Goal: Information Seeking & Learning: Learn about a topic

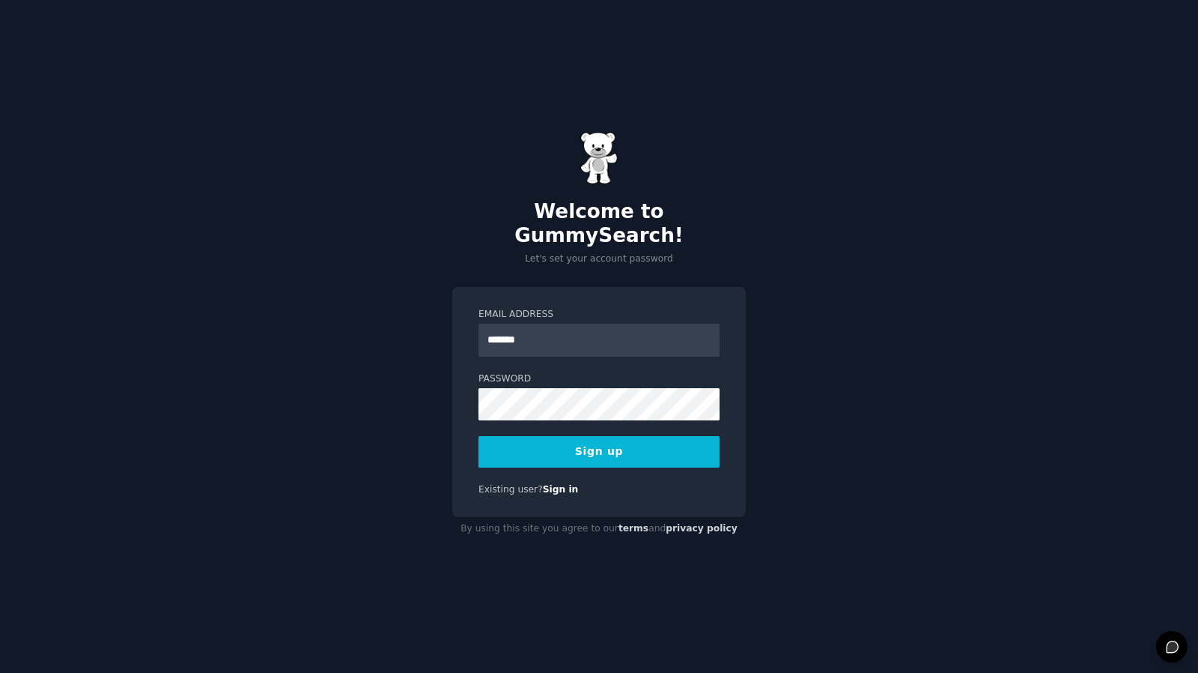
type input "**********"
click at [479, 436] on button "Sign up" at bounding box center [599, 451] width 241 height 31
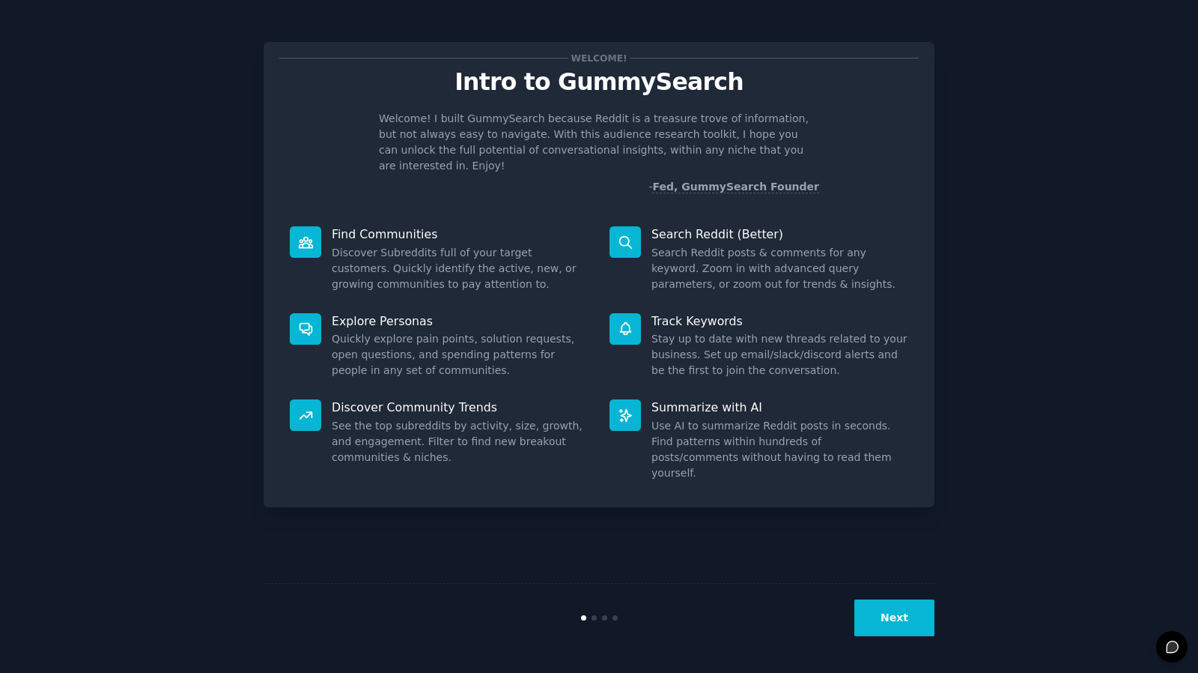
click at [903, 616] on button "Next" at bounding box center [895, 617] width 80 height 37
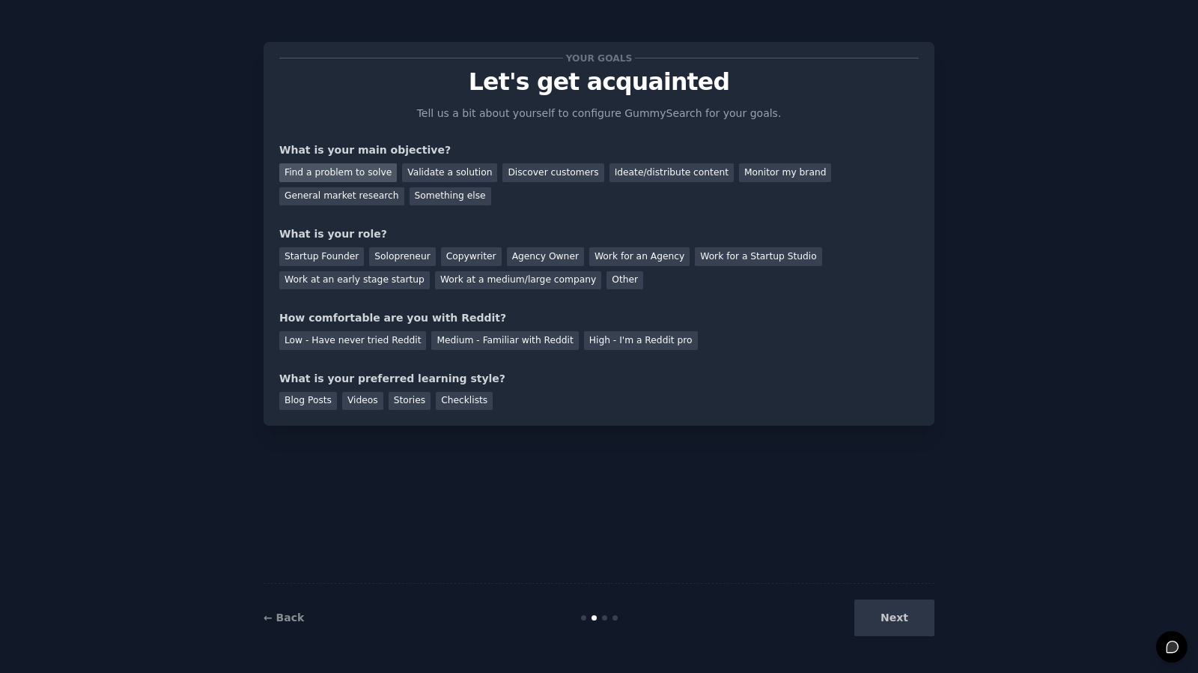
click at [375, 173] on div "Find a problem to solve" at bounding box center [338, 172] width 118 height 19
click at [386, 264] on div "Solopreneur" at bounding box center [402, 256] width 66 height 19
click at [457, 343] on div "Medium - Familiar with Reddit" at bounding box center [504, 340] width 147 height 19
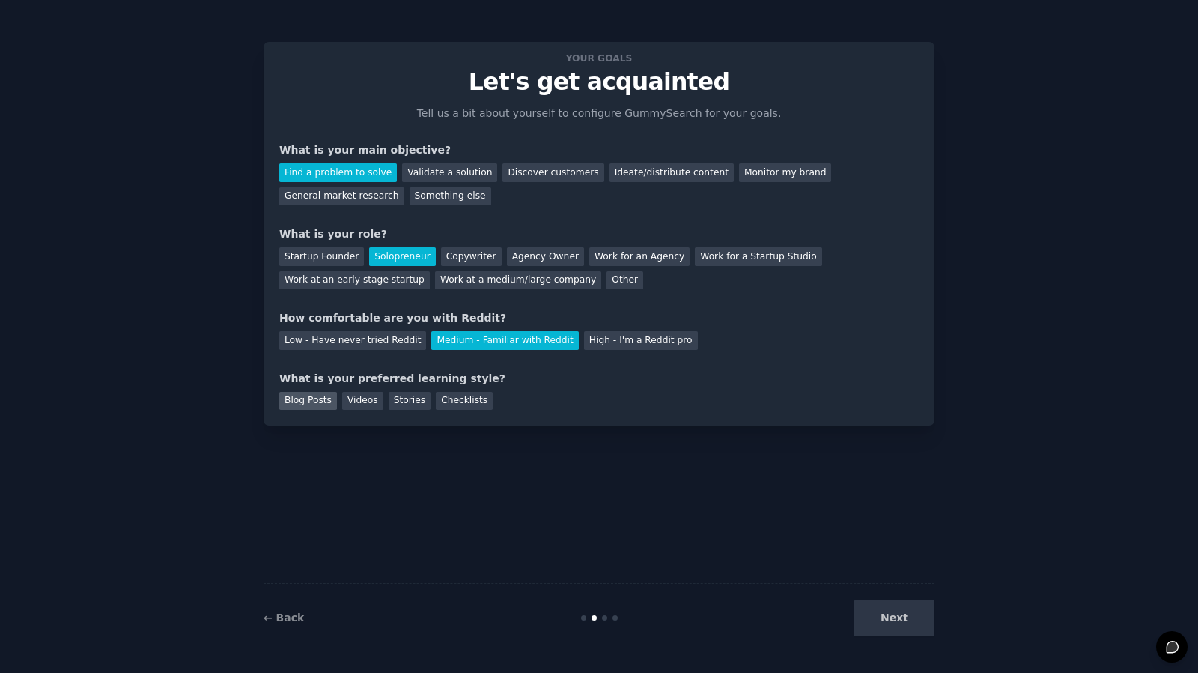
click at [316, 404] on div "Blog Posts" at bounding box center [308, 401] width 58 height 19
click at [879, 624] on button "Next" at bounding box center [895, 617] width 80 height 37
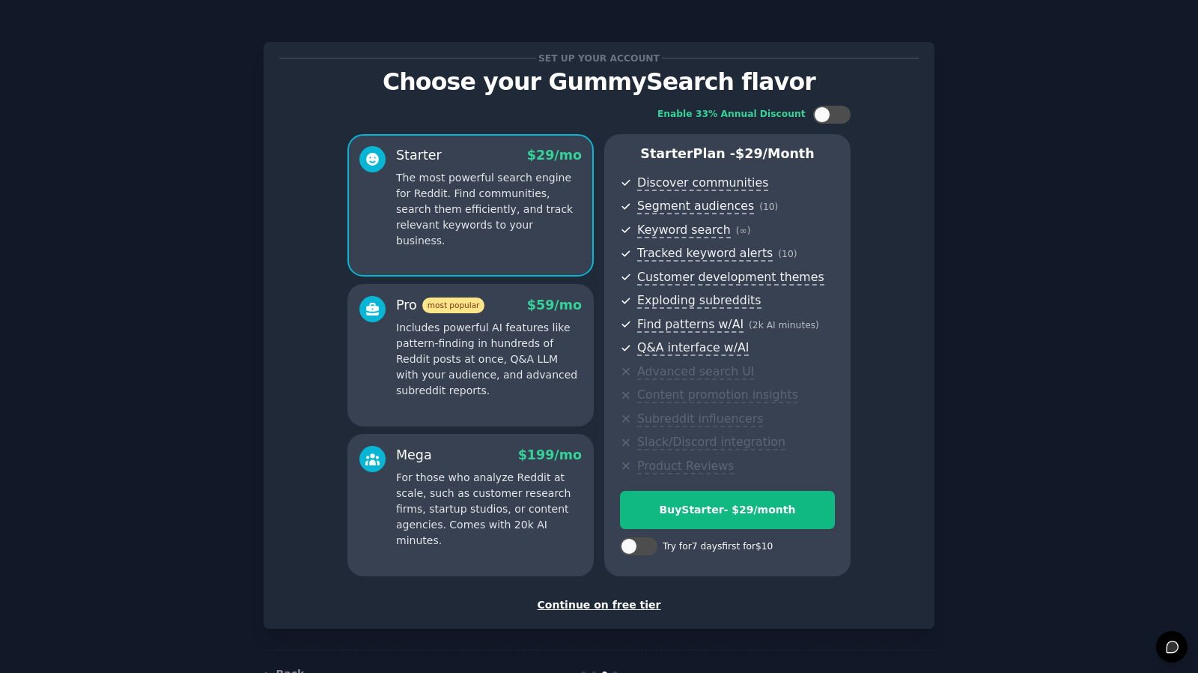
click at [610, 601] on div "Continue on free tier" at bounding box center [599, 605] width 640 height 16
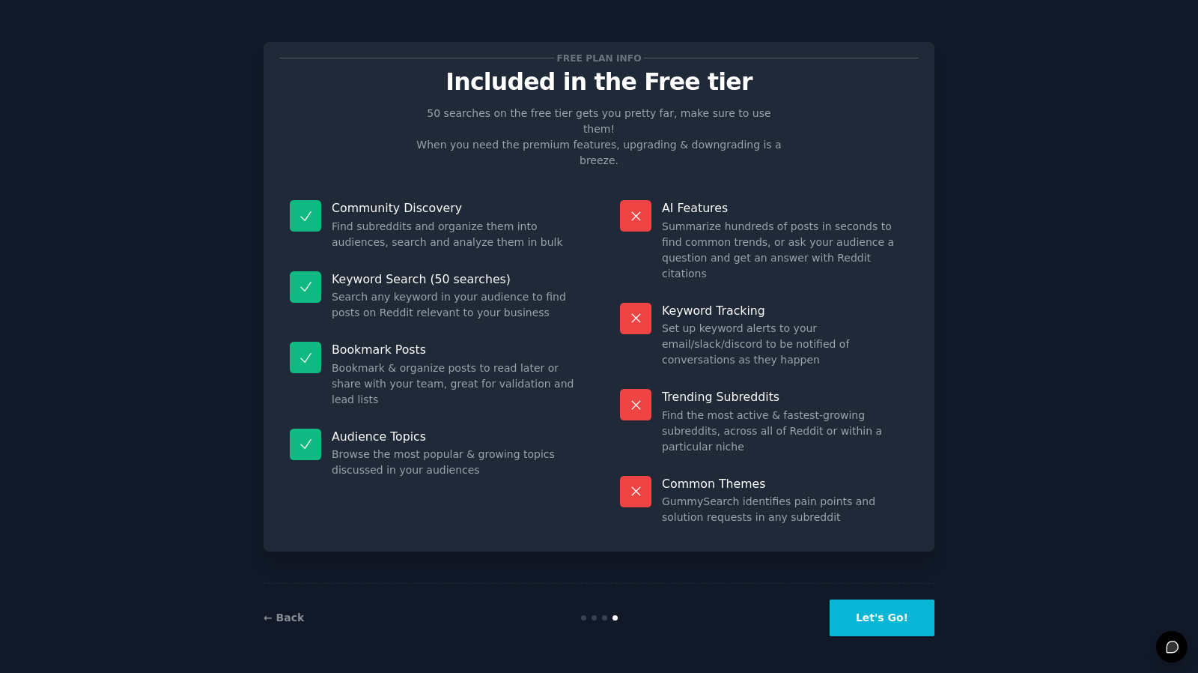
click at [896, 624] on button "Let's Go!" at bounding box center [882, 617] width 105 height 37
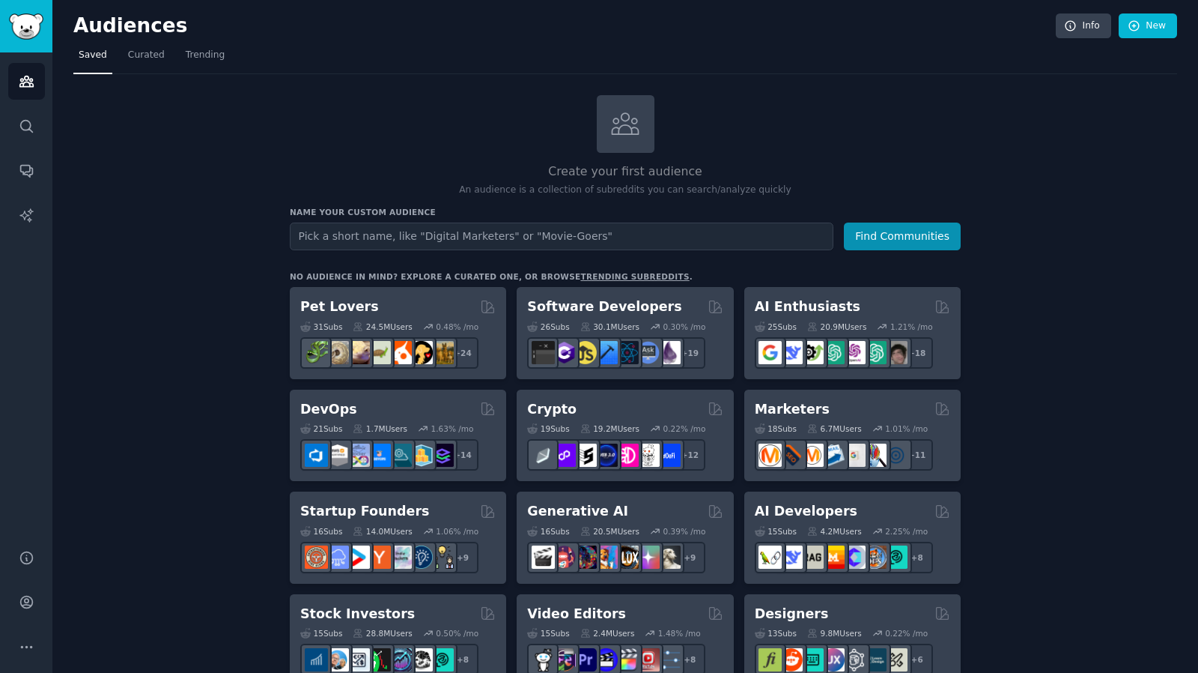
click at [551, 232] on input "text" at bounding box center [562, 236] width 544 height 28
type input "Target Market"
click at [939, 234] on button "Find Communities" at bounding box center [902, 236] width 117 height 28
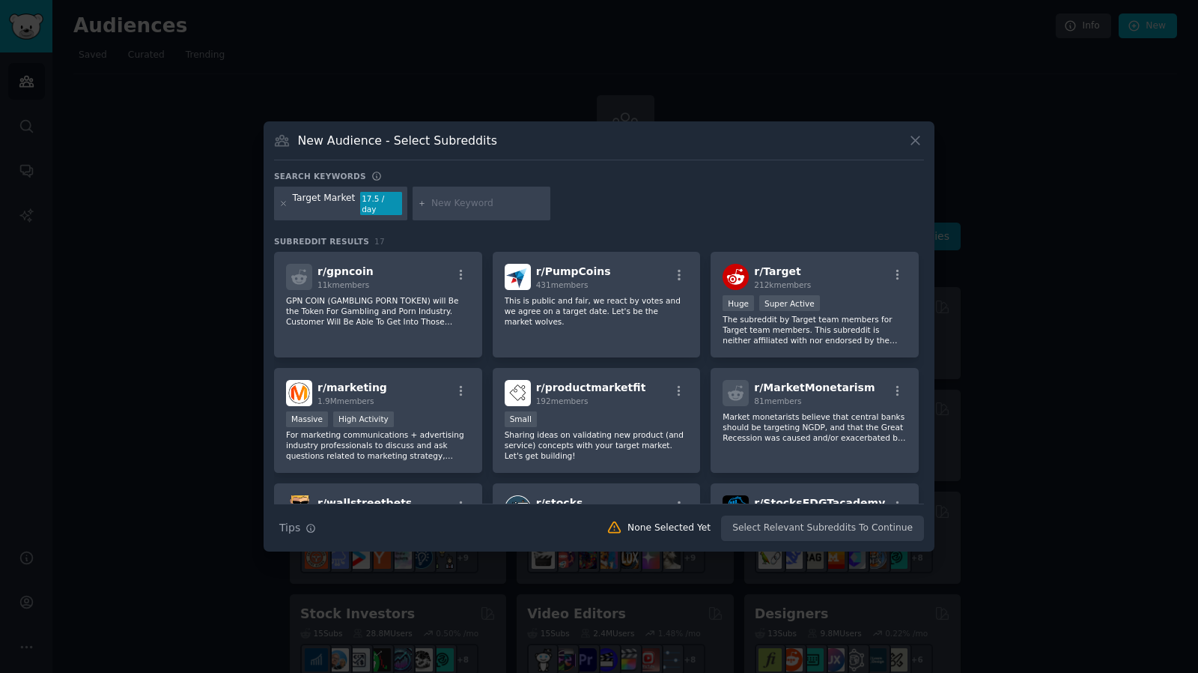
click at [466, 207] on input "text" at bounding box center [488, 203] width 114 height 13
type input "interior design"
click at [491, 206] on input "interior design" at bounding box center [488, 203] width 114 height 13
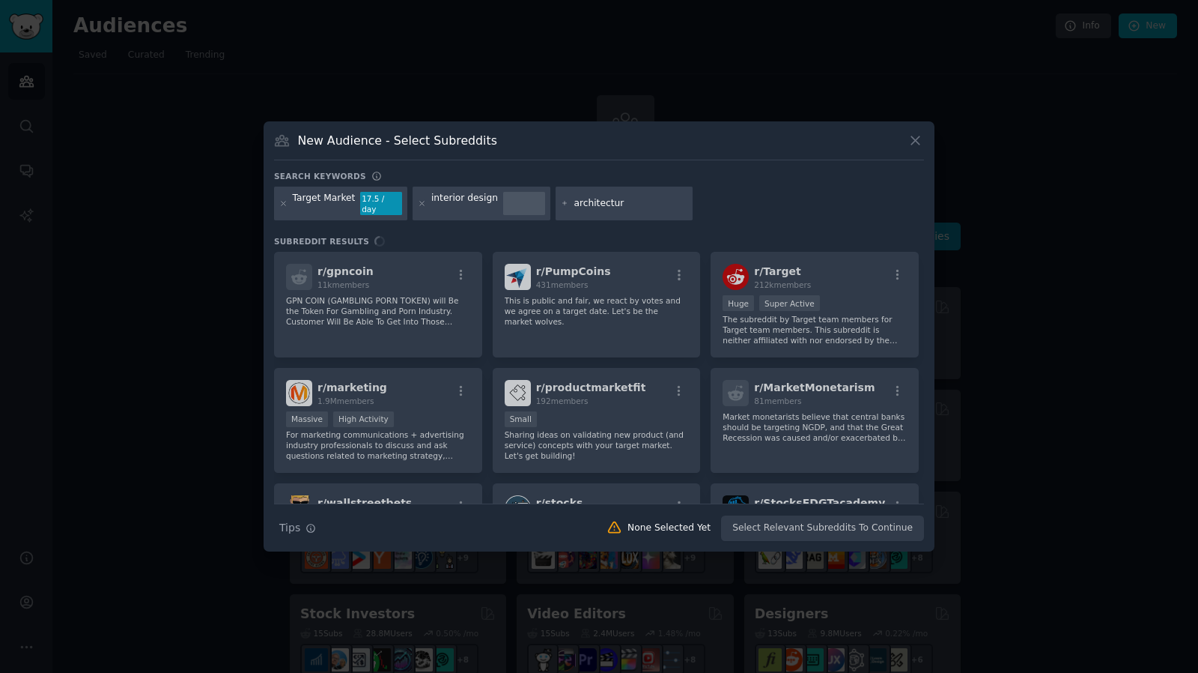
type input "architecture"
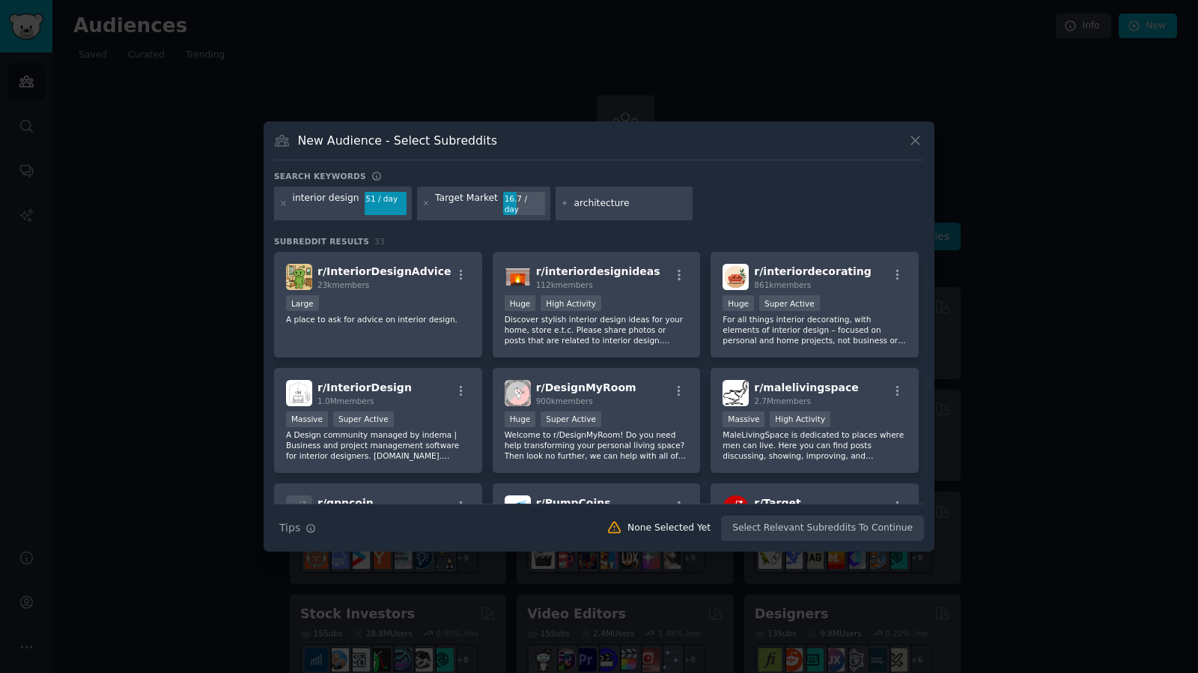
click at [641, 201] on input "architecture" at bounding box center [631, 203] width 114 height 13
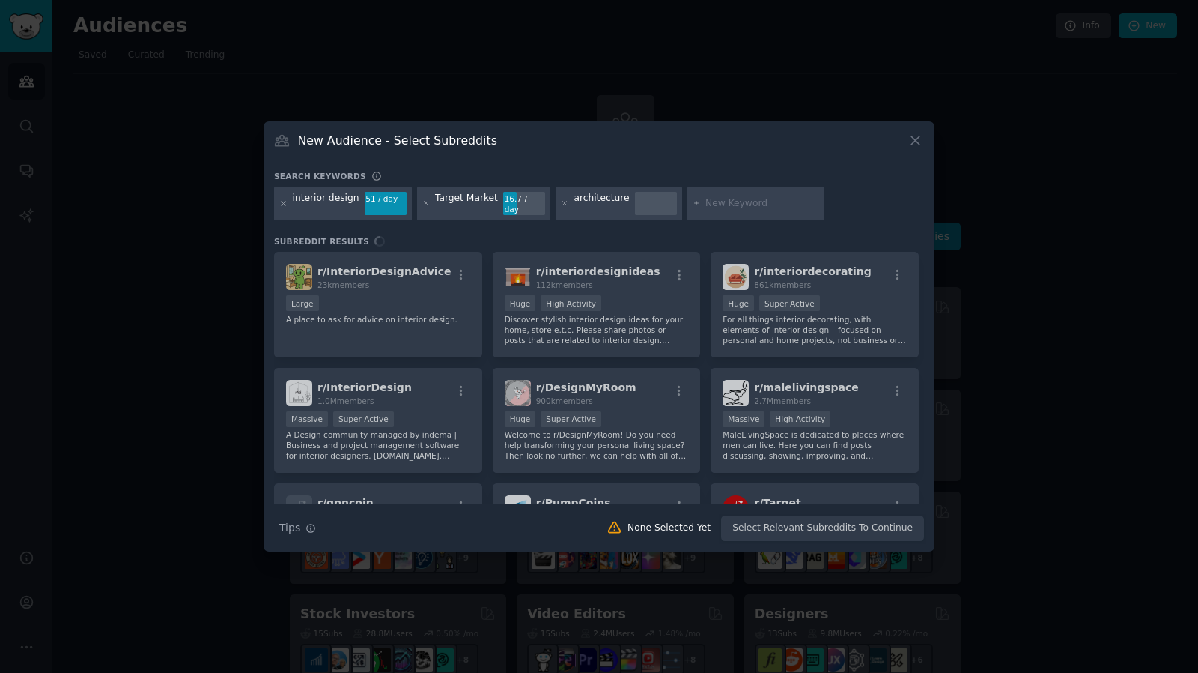
click at [717, 202] on input "text" at bounding box center [763, 203] width 114 height 13
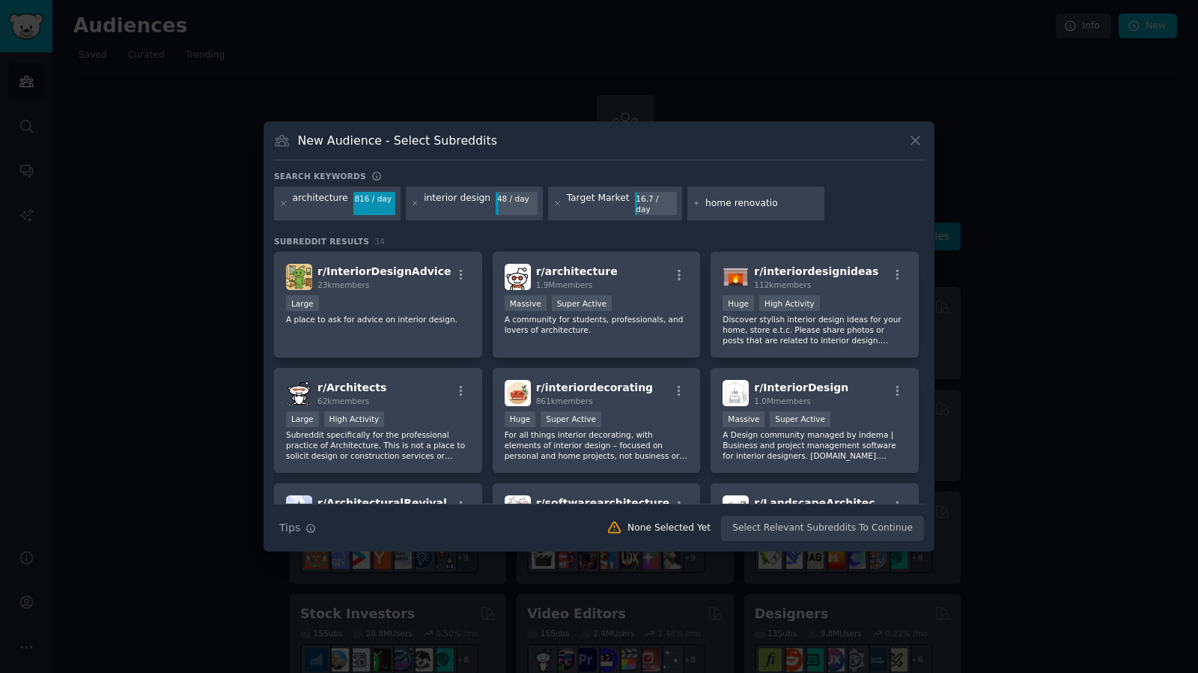
type input "home renovation"
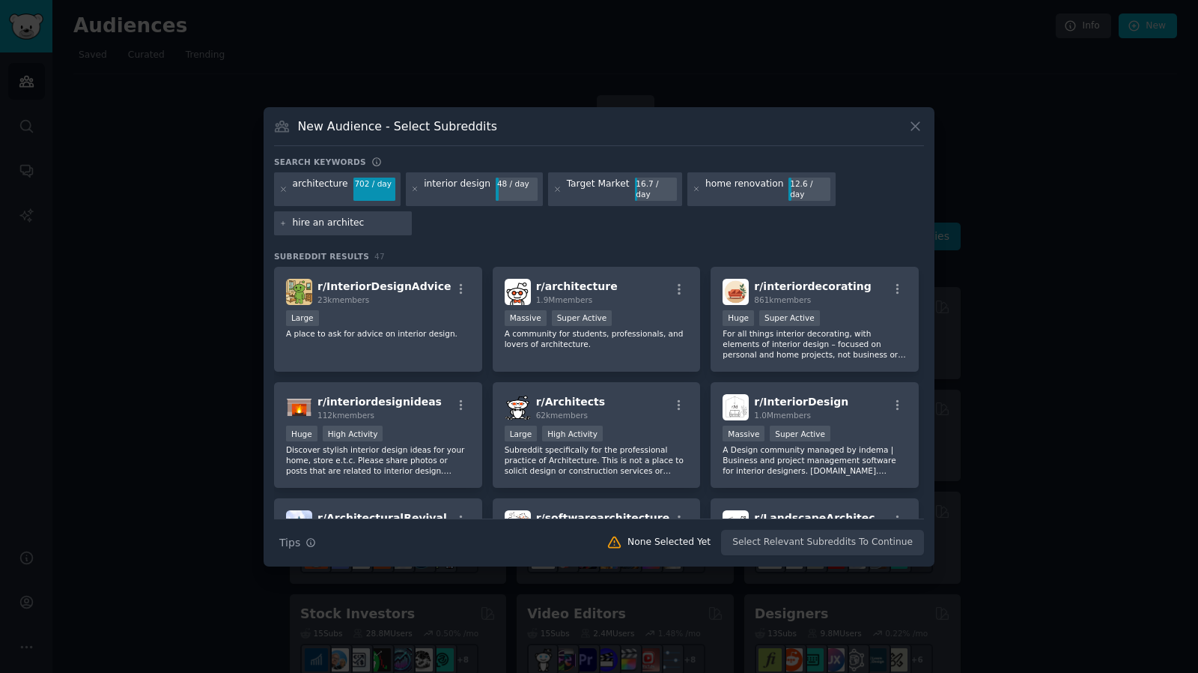
type input "hire an architect"
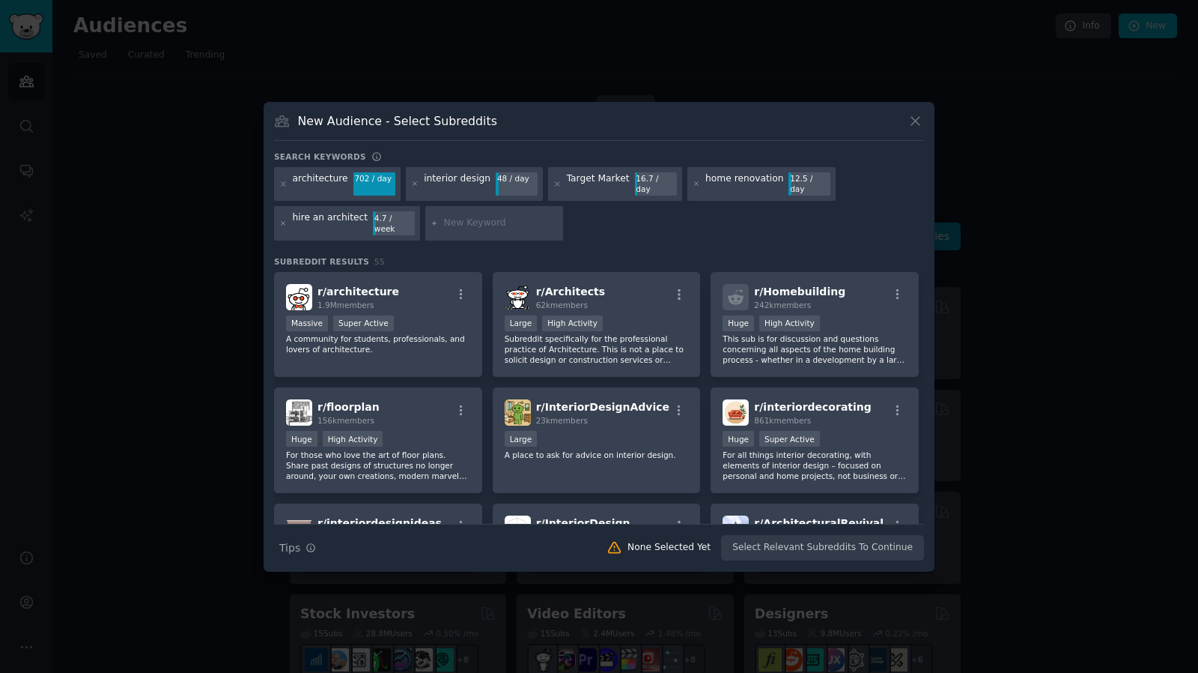
click at [461, 182] on div "interior design" at bounding box center [457, 184] width 67 height 24
click at [455, 187] on div "interior design" at bounding box center [457, 184] width 67 height 24
click at [456, 226] on div at bounding box center [494, 223] width 138 height 34
click at [377, 220] on div "4.7 / week" at bounding box center [394, 223] width 42 height 24
click at [449, 183] on div "interior design" at bounding box center [457, 184] width 67 height 24
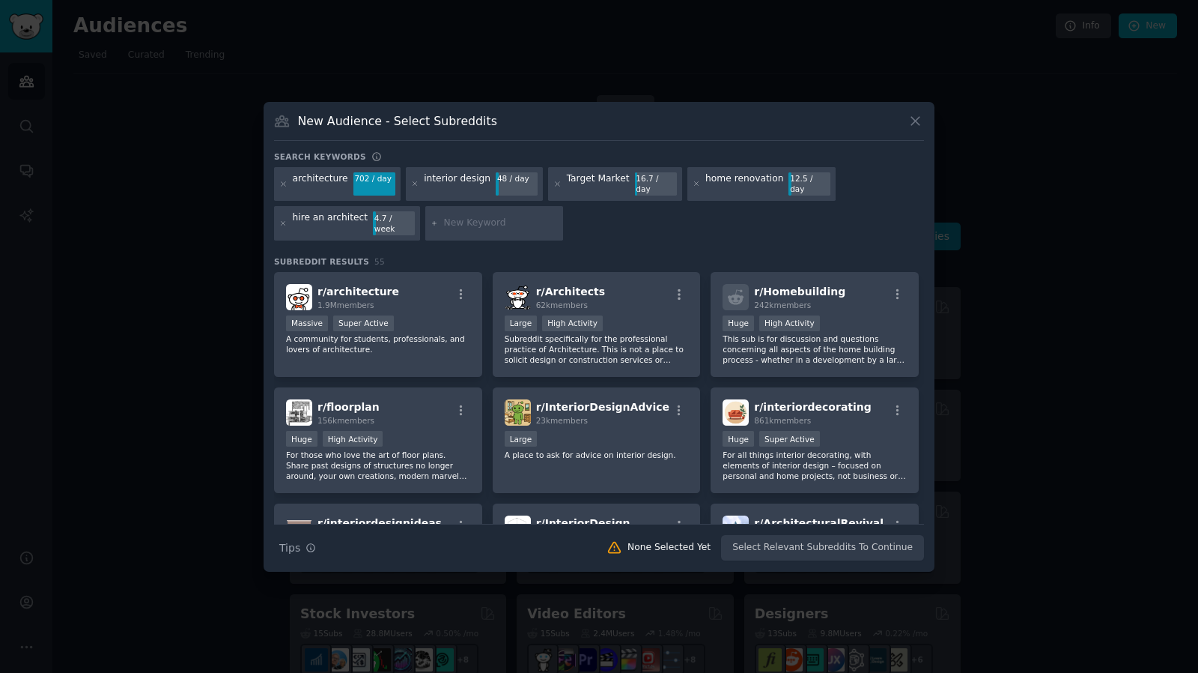
click at [601, 186] on div "Target Market" at bounding box center [598, 184] width 63 height 24
click at [413, 180] on div "interior design 48 / day" at bounding box center [475, 184] width 138 height 34
click at [428, 191] on div "interior design" at bounding box center [457, 184] width 67 height 24
click at [283, 221] on icon at bounding box center [284, 223] width 4 height 4
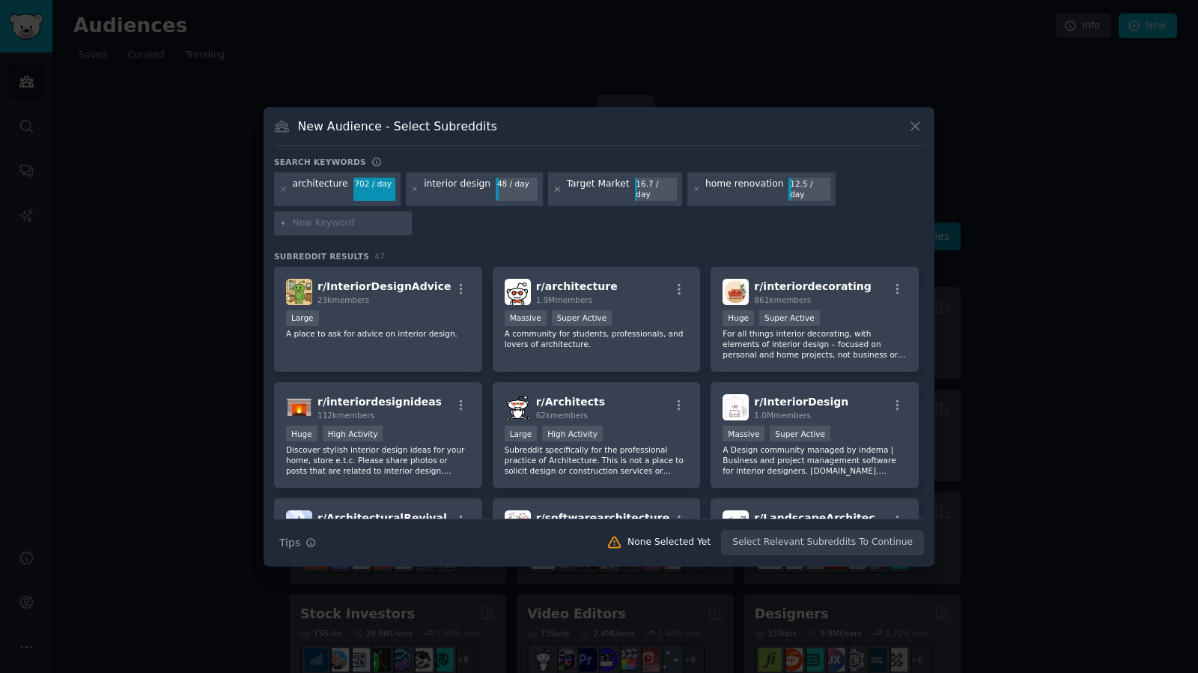
click at [556, 189] on icon at bounding box center [558, 189] width 4 height 4
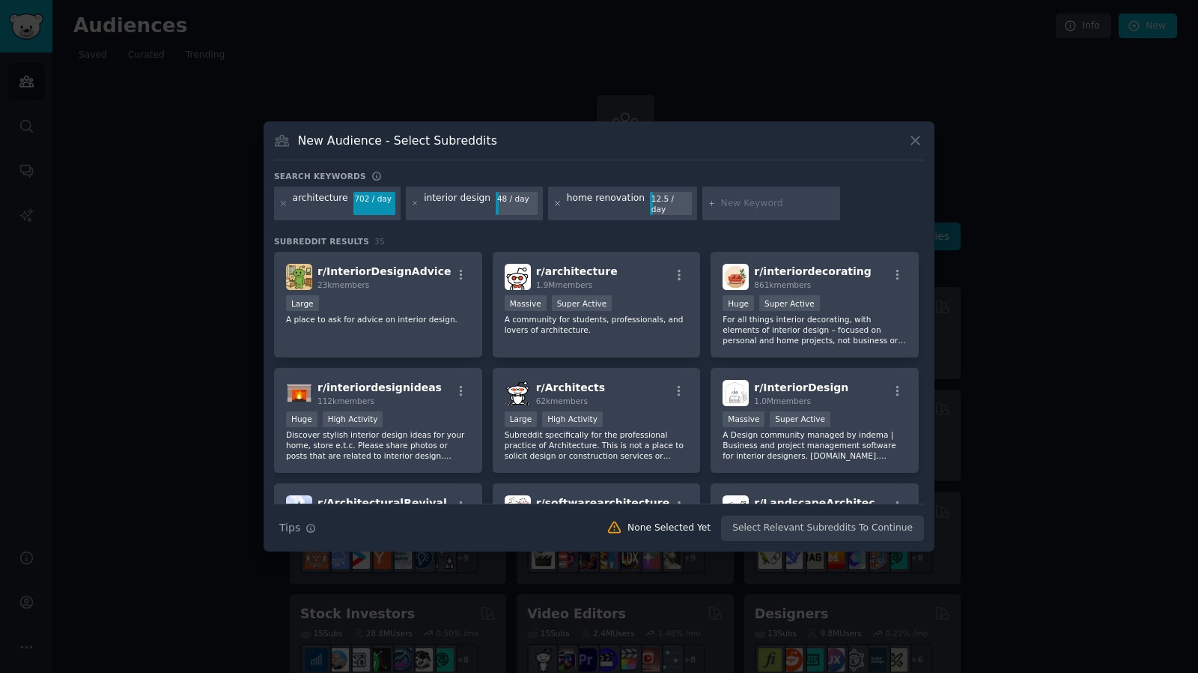
click at [553, 204] on icon at bounding box center [557, 203] width 8 height 8
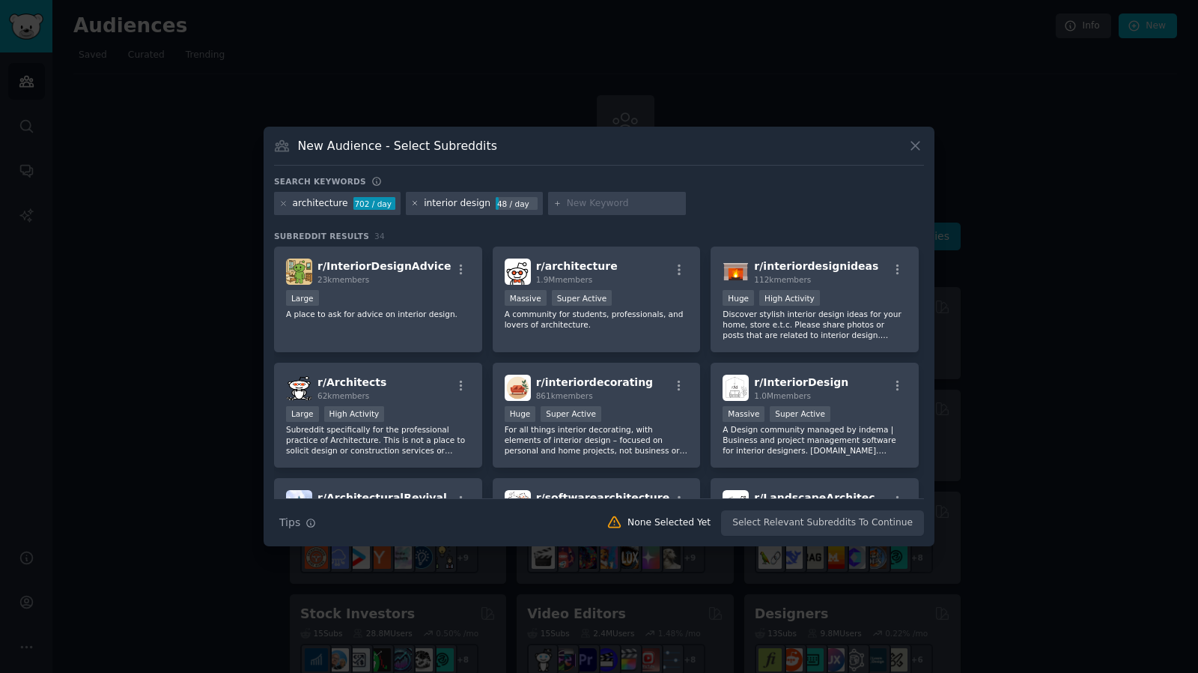
click at [411, 206] on icon at bounding box center [415, 203] width 8 height 8
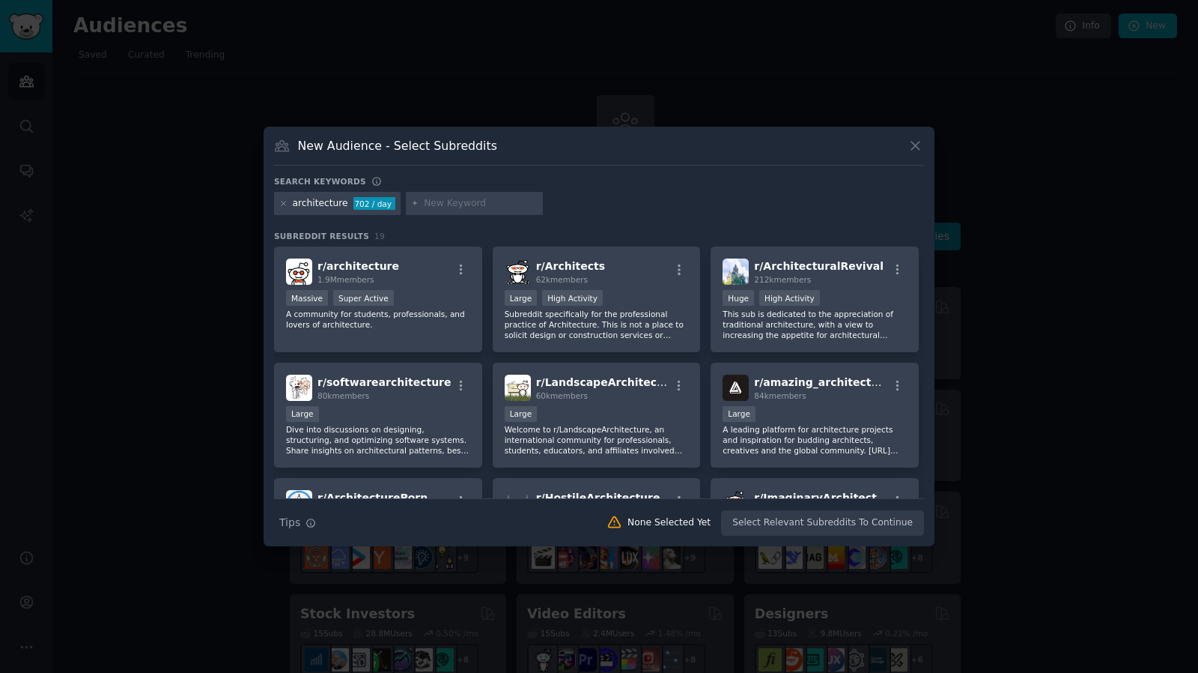
click at [321, 203] on div "architecture" at bounding box center [320, 203] width 55 height 13
click at [428, 195] on div at bounding box center [475, 204] width 138 height 24
click at [428, 203] on input "text" at bounding box center [481, 203] width 114 height 13
type input "interior design"
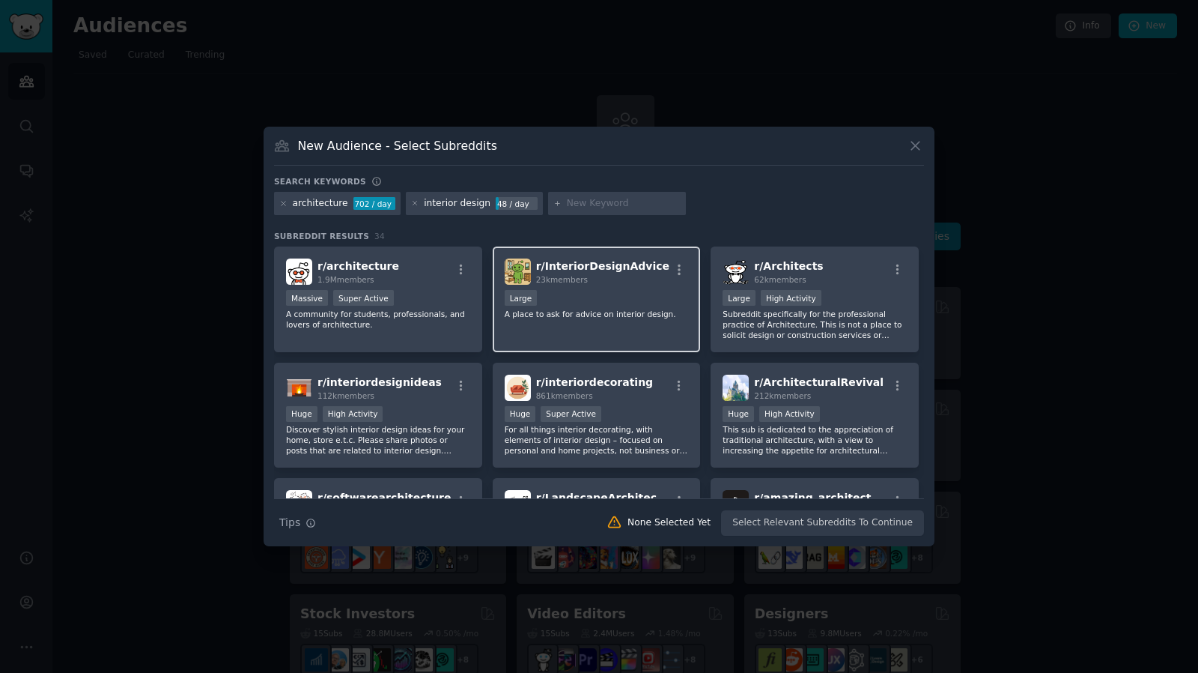
click at [577, 330] on div "r/ InteriorDesignAdvice 23k members Large A place to ask for advice on interior…" at bounding box center [597, 299] width 208 height 106
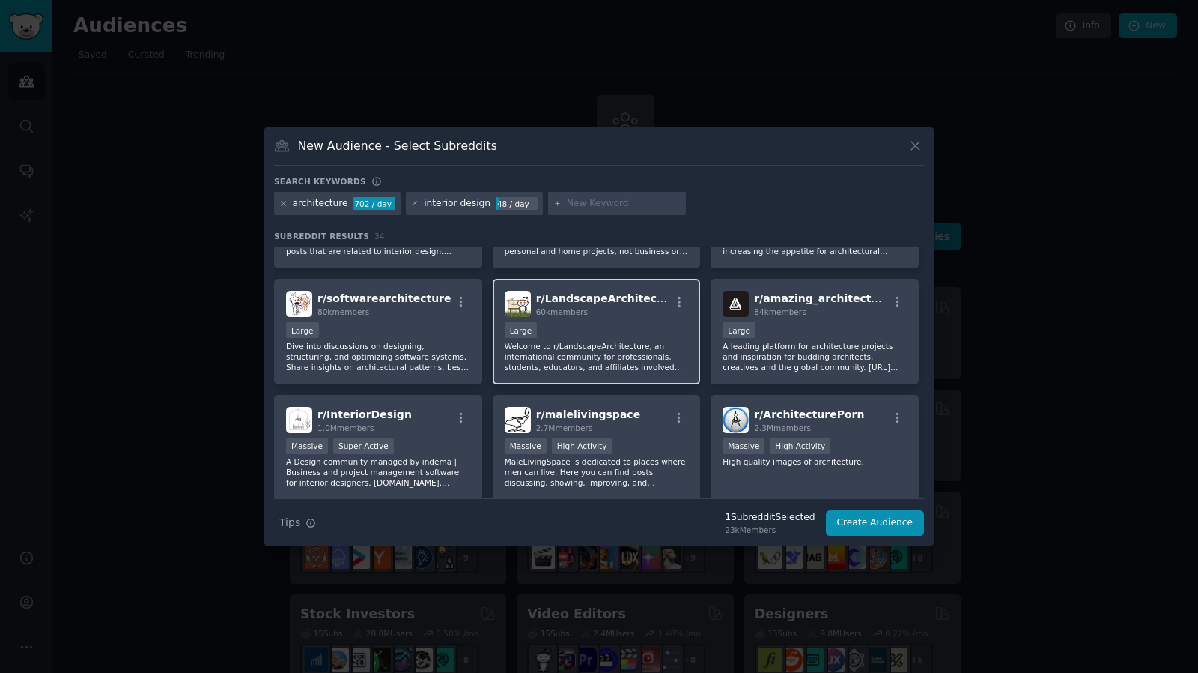
scroll to position [399, 0]
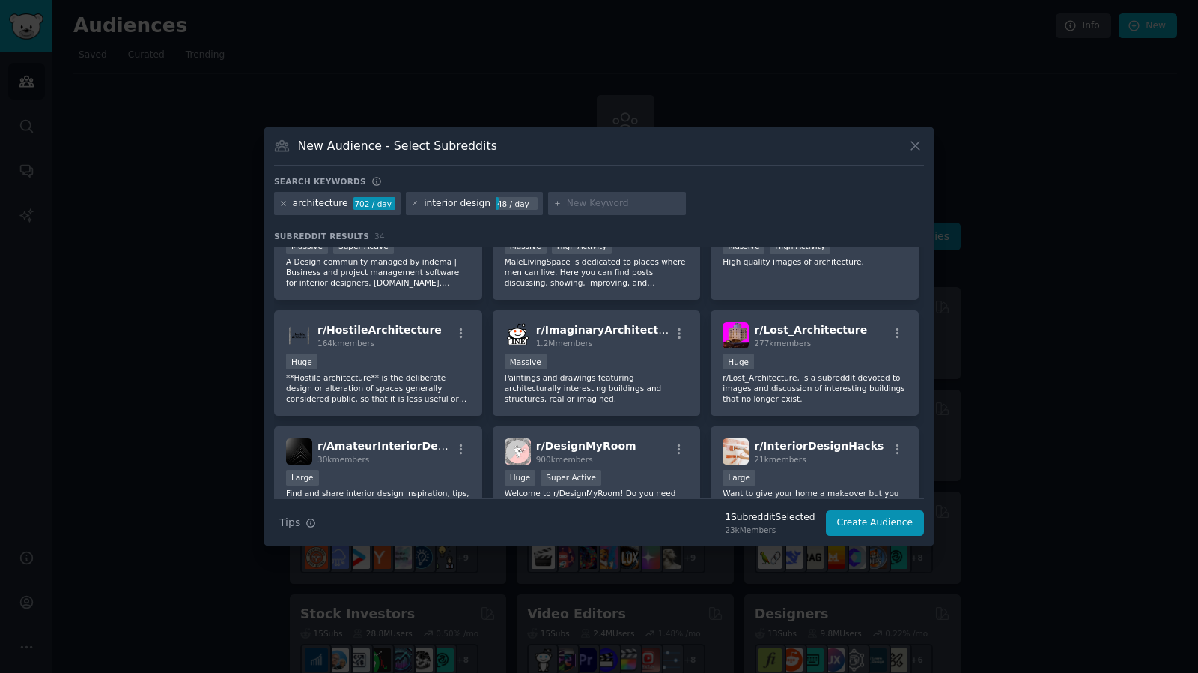
click at [602, 207] on input "text" at bounding box center [624, 203] width 114 height 13
type input "hire an interior designer"
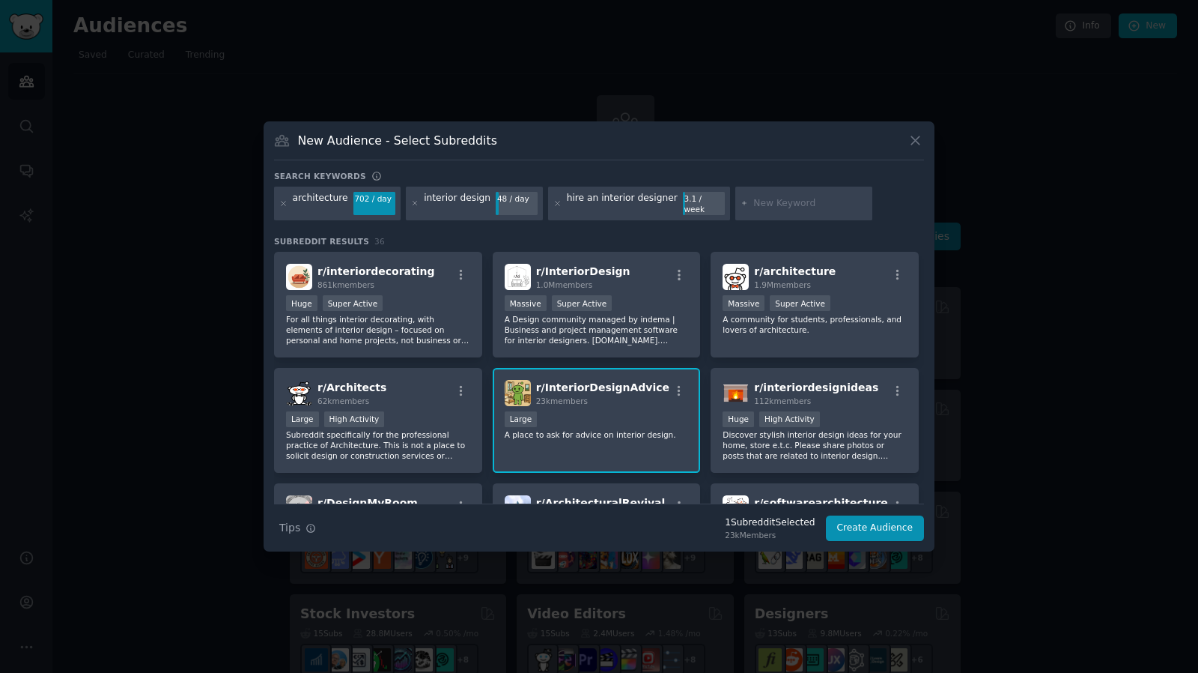
click at [762, 204] on input "text" at bounding box center [810, 203] width 114 height 13
type input "home renovation"
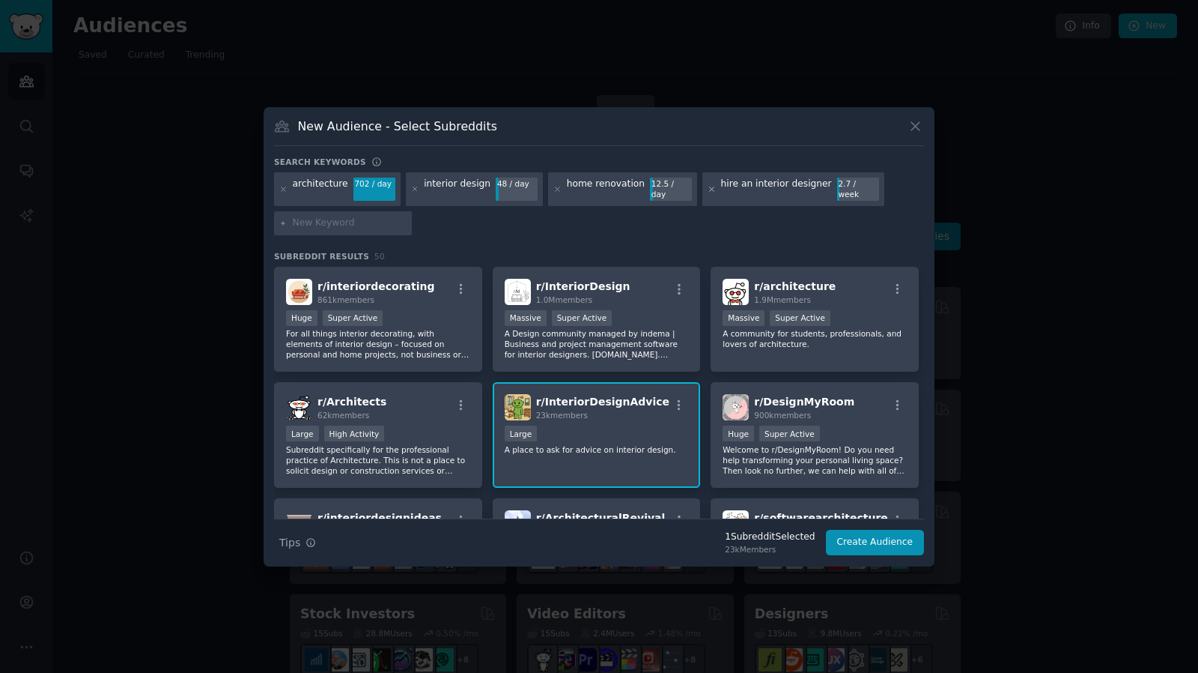
click at [708, 191] on icon at bounding box center [712, 189] width 8 height 8
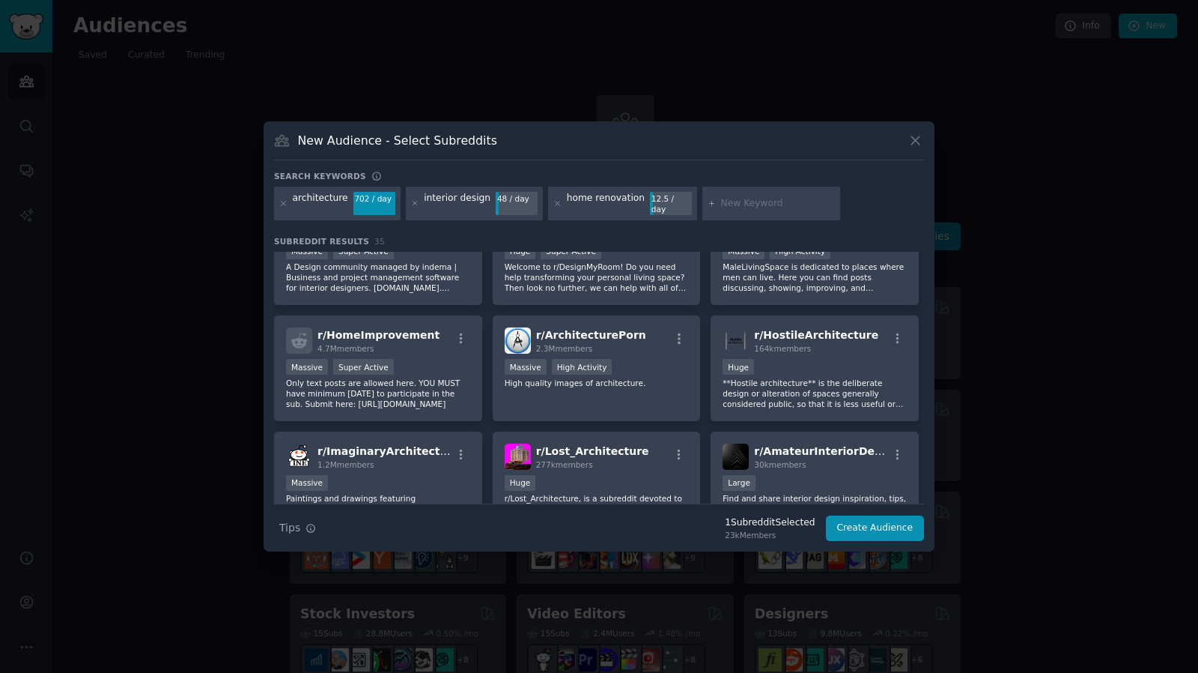
scroll to position [599, 0]
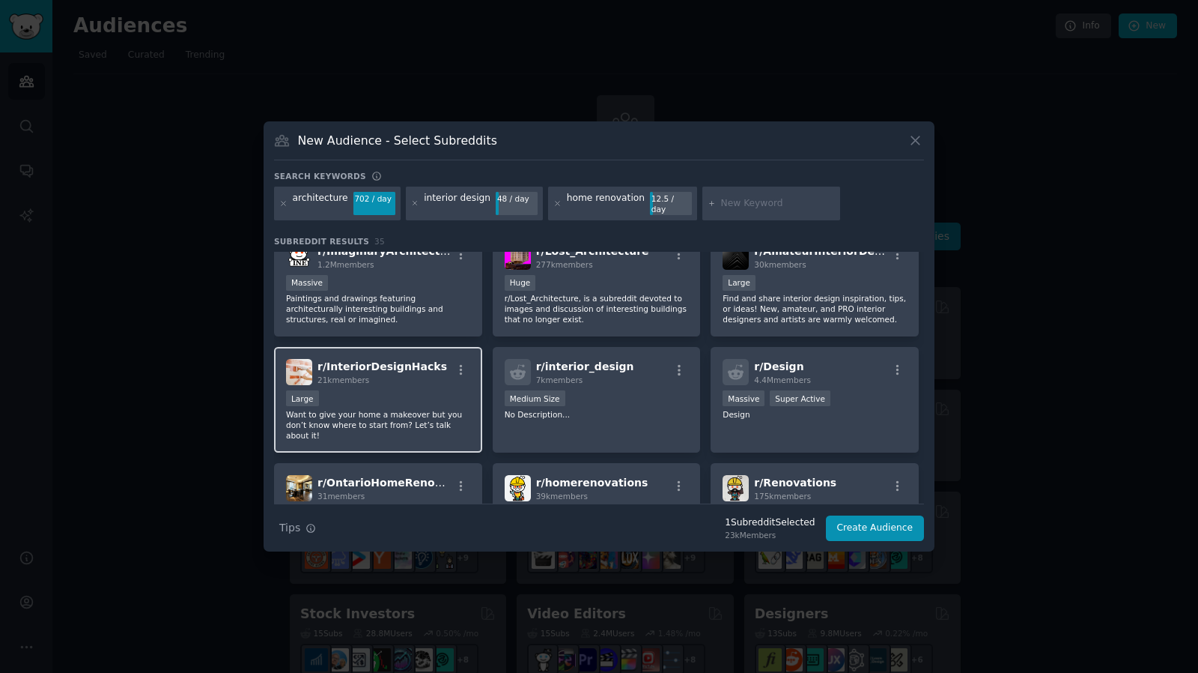
click at [373, 409] on p "Want to give your home a makeover but you don’t know where to start from? Let’s…" at bounding box center [378, 424] width 184 height 31
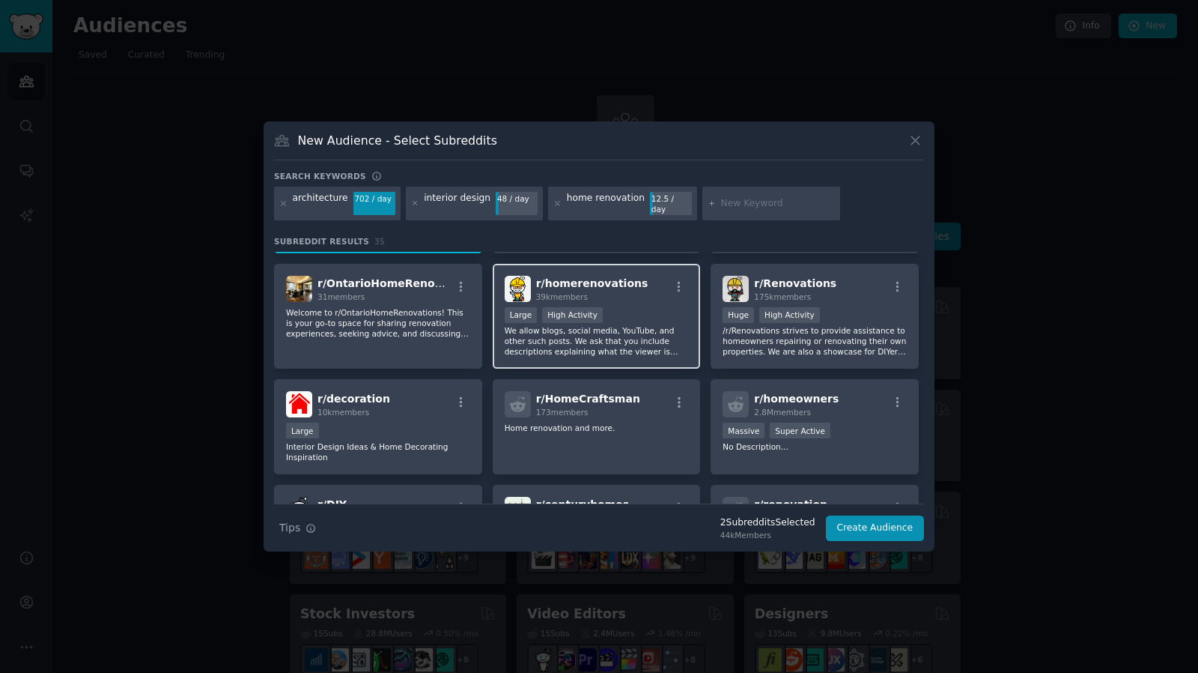
click at [572, 333] on p "We allow blogs, social media, YouTube, and other such posts. We ask that you in…" at bounding box center [597, 340] width 184 height 31
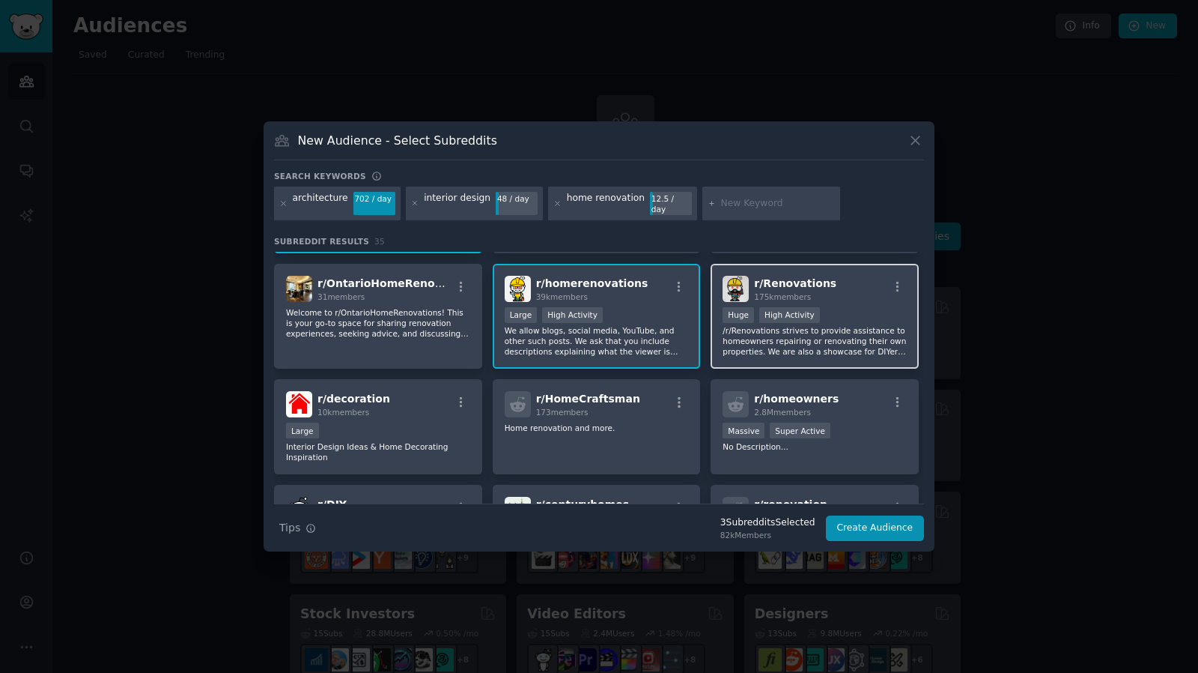
click at [772, 327] on p "/r/Renovations strives to provide assistance to homeowners repairing or renovat…" at bounding box center [815, 340] width 184 height 31
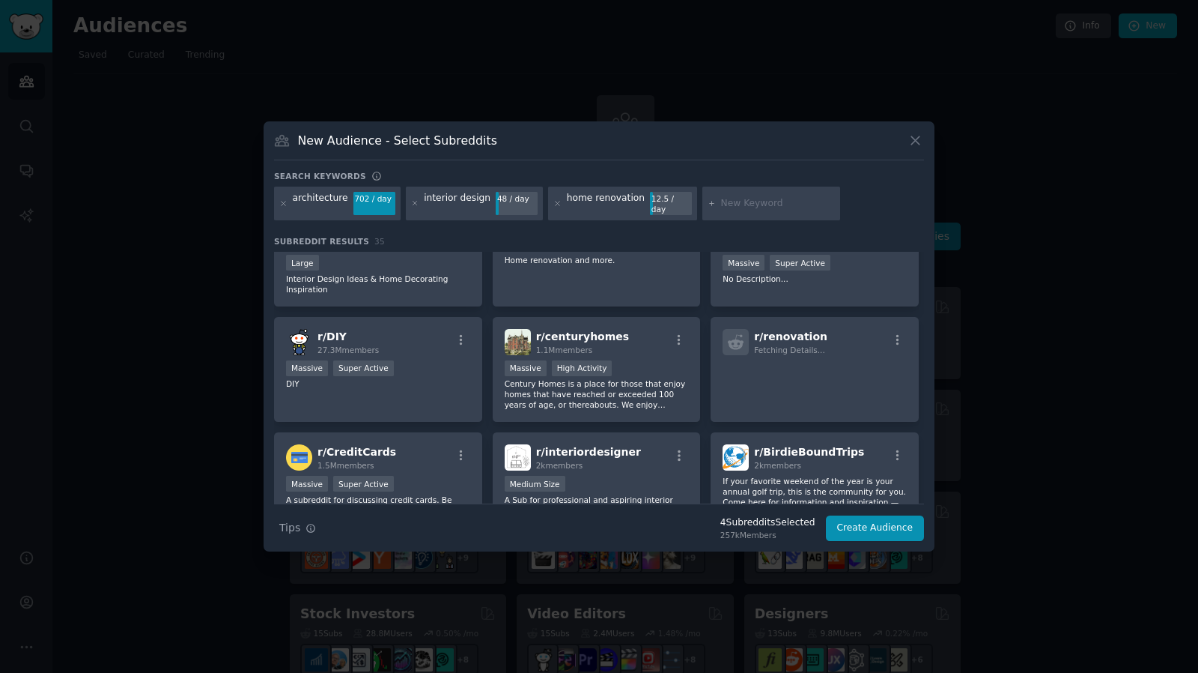
scroll to position [998, 0]
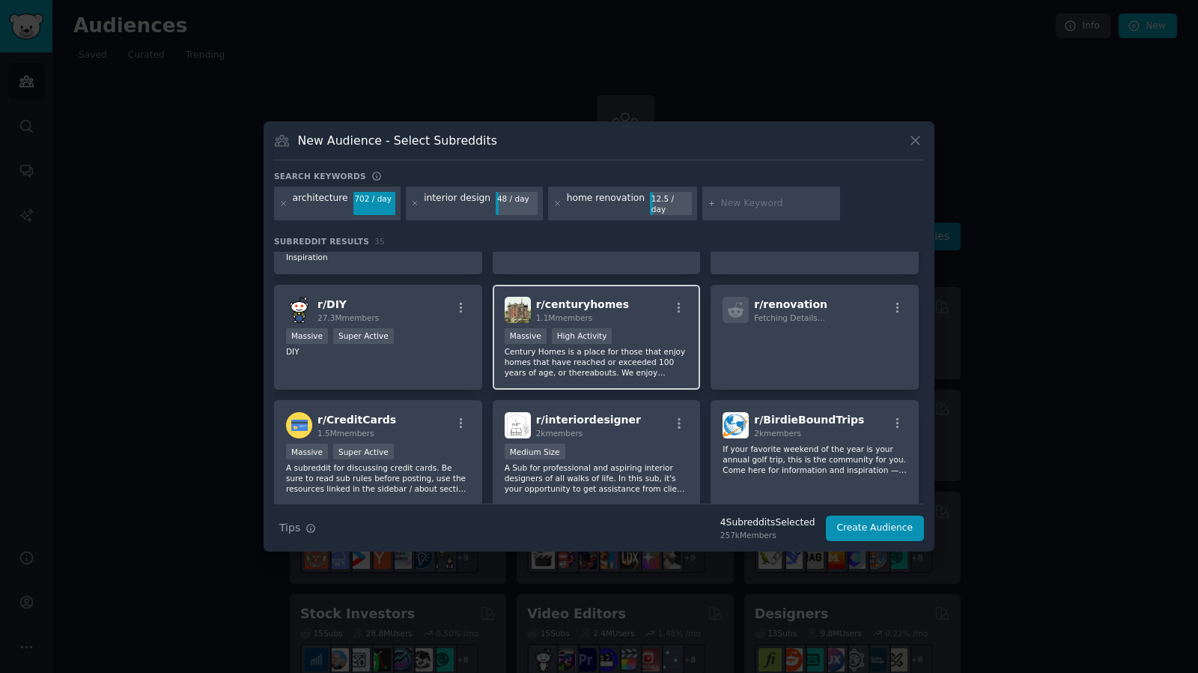
click at [691, 348] on div "r/ centuryhomes 1.1M members Massive High Activity Century Homes is a place for…" at bounding box center [597, 338] width 208 height 106
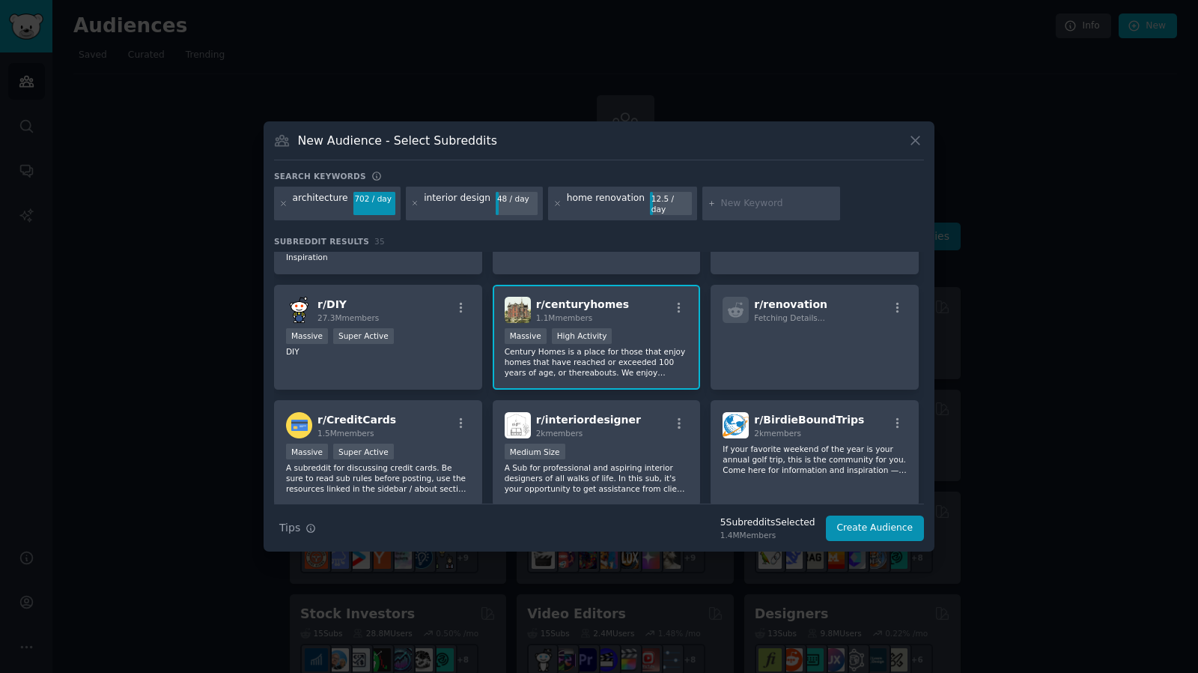
scroll to position [1137, 0]
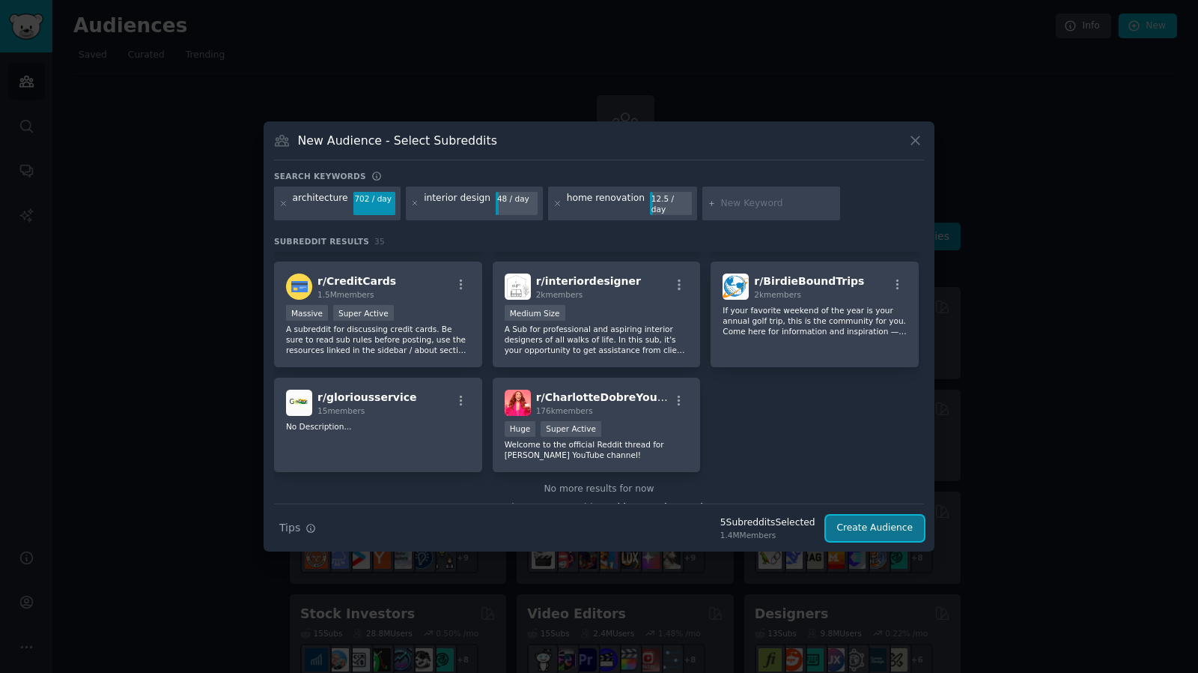
click at [861, 524] on button "Create Audience" at bounding box center [875, 527] width 99 height 25
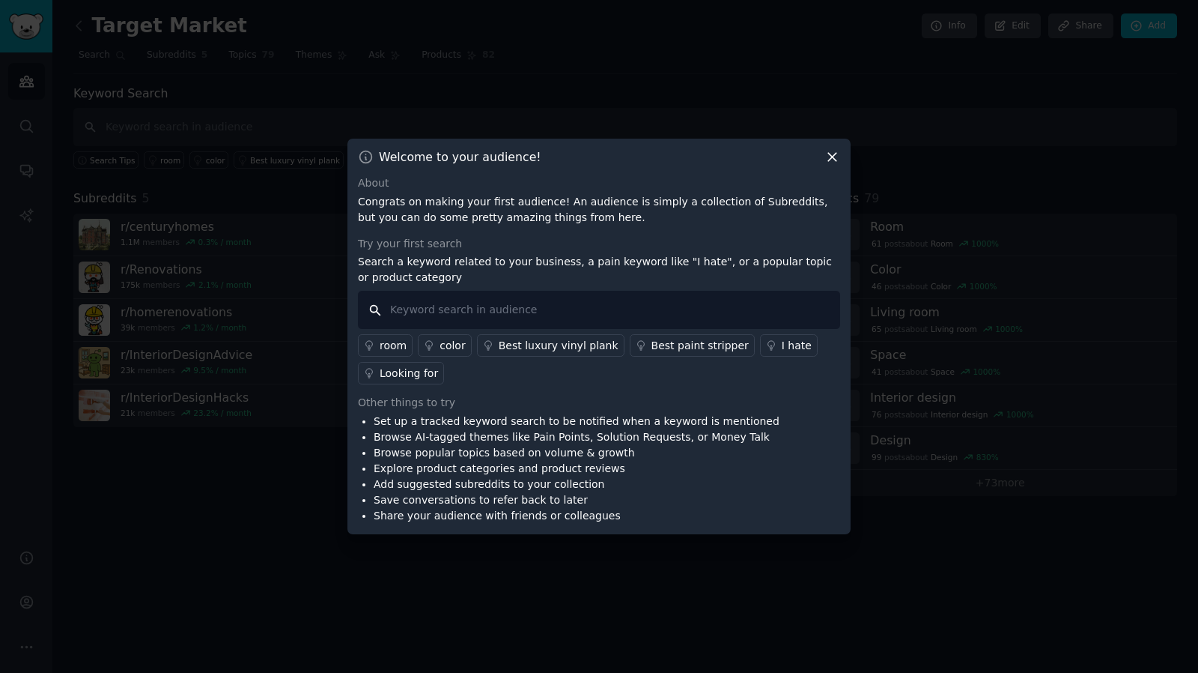
click at [685, 310] on input "text" at bounding box center [599, 310] width 482 height 38
type input "i hate"
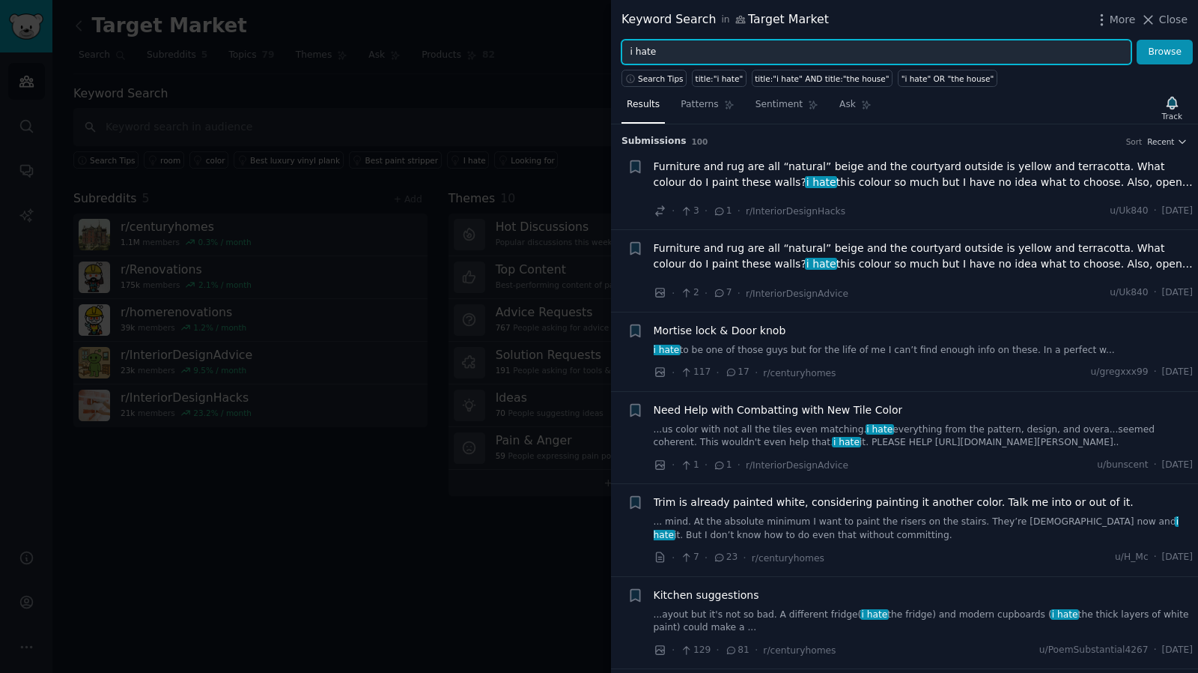
drag, startPoint x: 673, startPoint y: 56, endPoint x: 596, endPoint y: 57, distance: 76.4
click at [596, 57] on div "Keyword Search in Target Market More Close i hate Browse Search Tips title:"i h…" at bounding box center [599, 336] width 1198 height 673
type input "need an architect"
click at [1137, 40] on button "Browse" at bounding box center [1165, 52] width 56 height 25
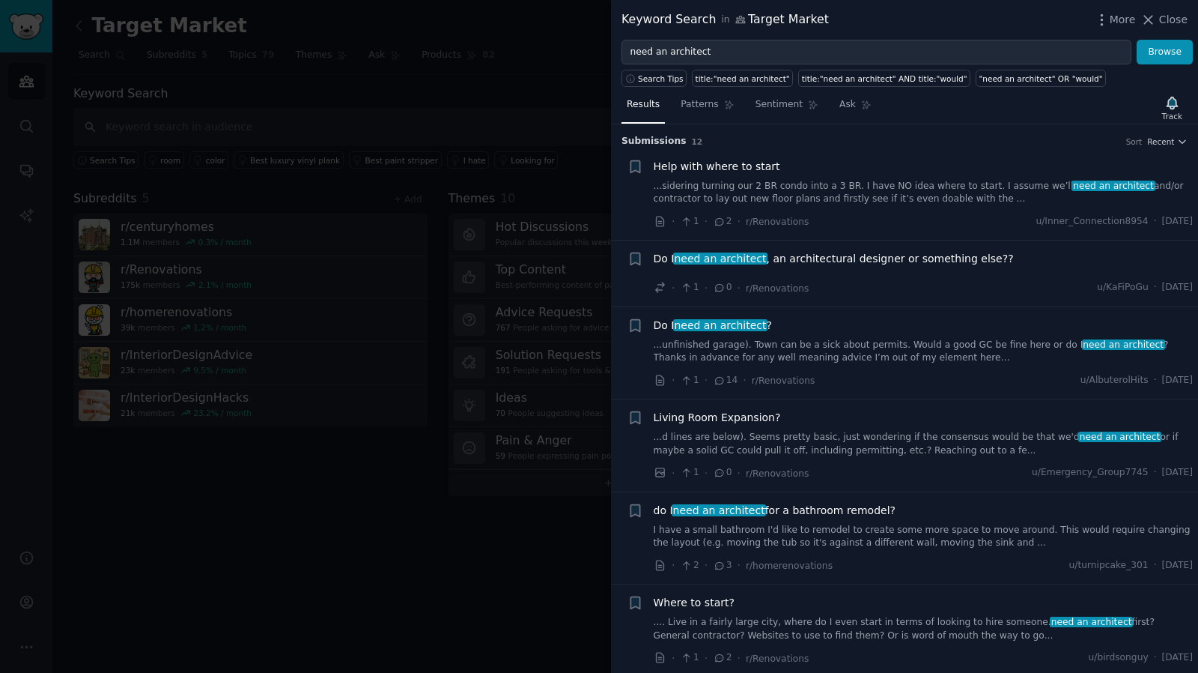
click at [845, 261] on span "Do I need an architect , an architectural designer or something else??" at bounding box center [834, 259] width 360 height 16
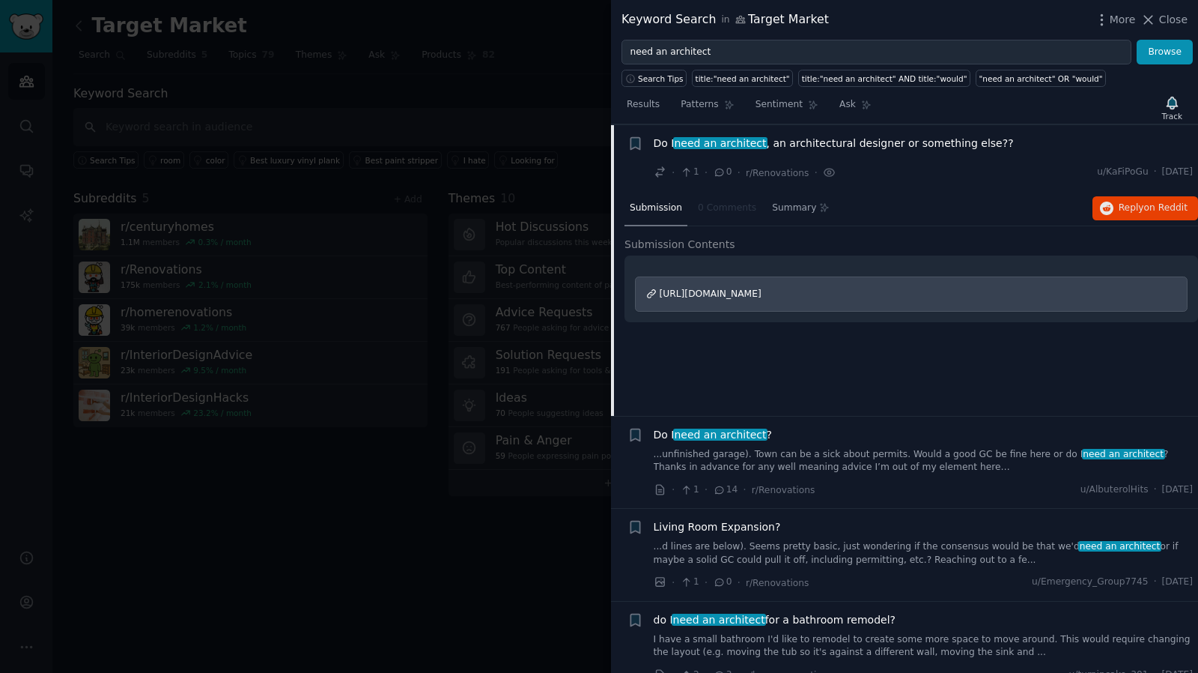
scroll to position [315, 0]
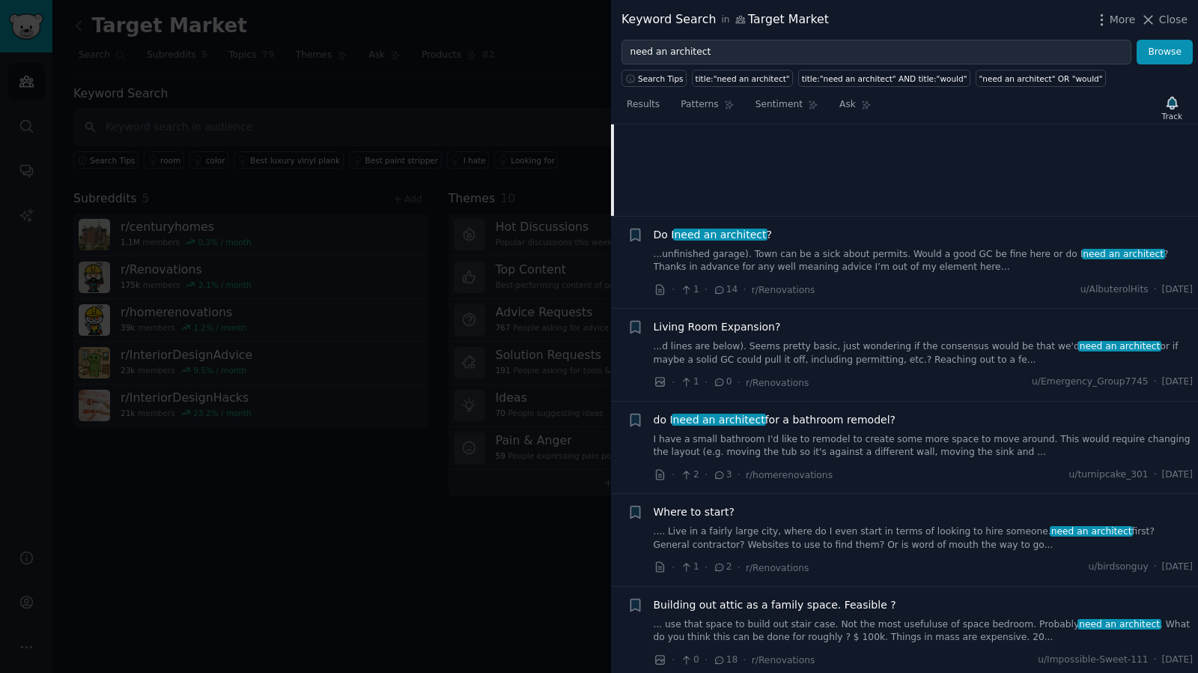
click at [839, 257] on link "...unfinished garage). Town can be a sick about permits. Would a good GC be fin…" at bounding box center [924, 261] width 540 height 26
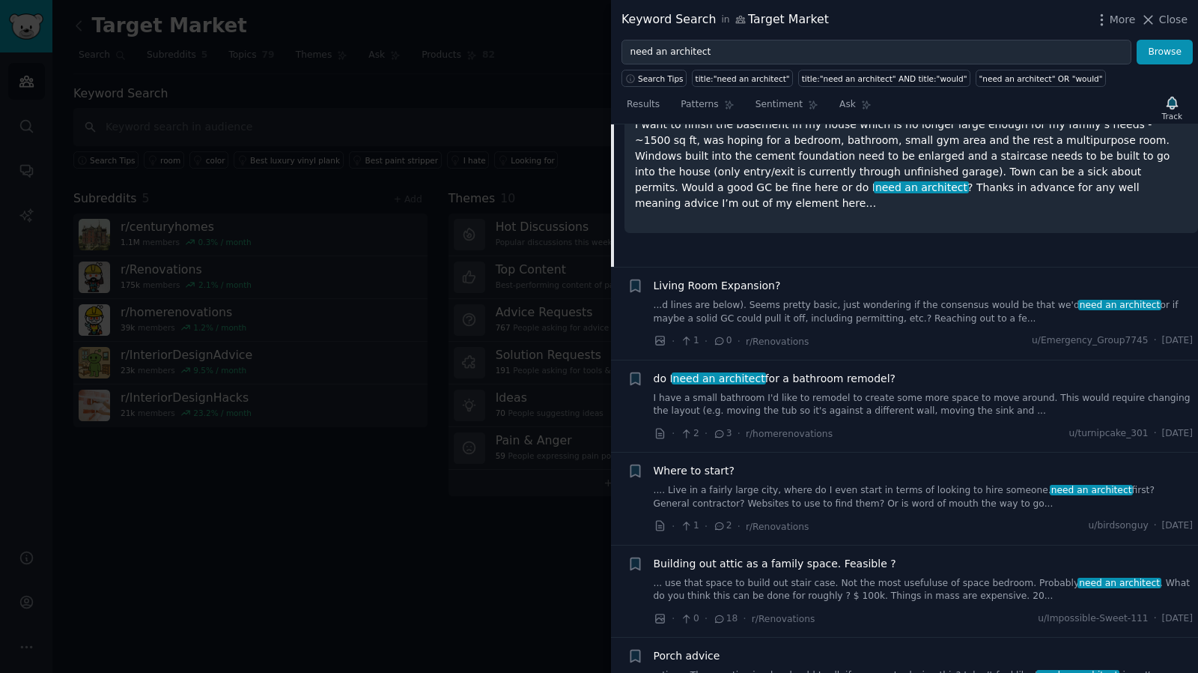
scroll to position [381, 0]
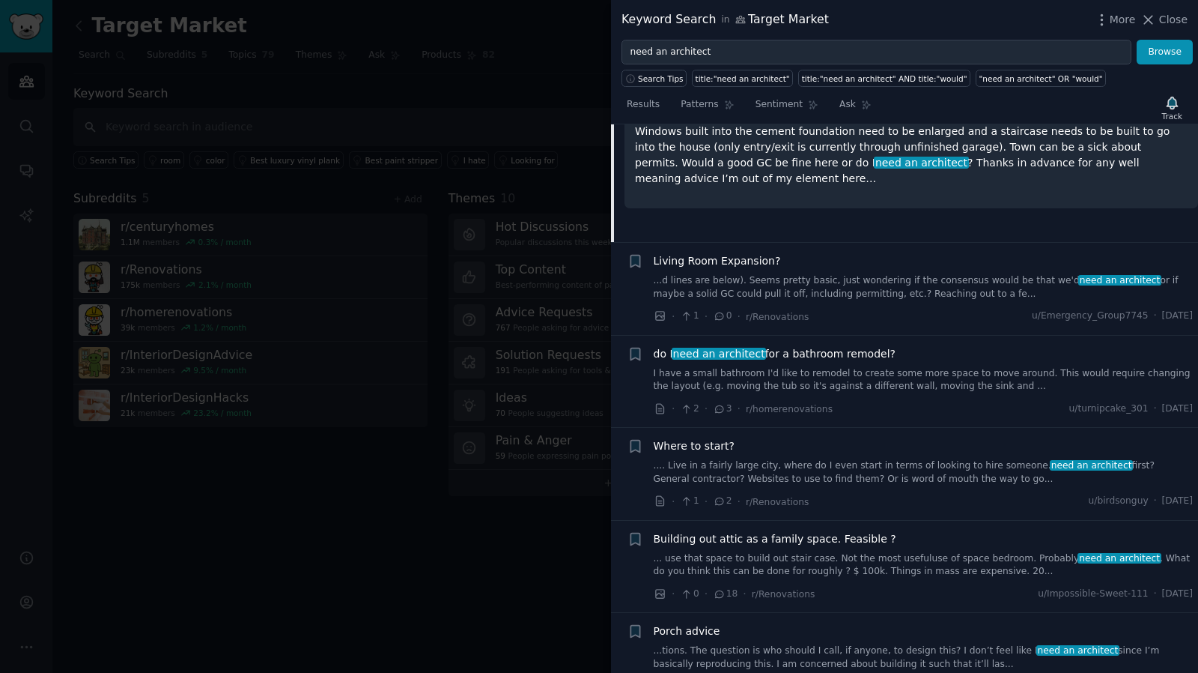
click at [825, 355] on span "do I need an architect for a bathroom remodel?" at bounding box center [775, 354] width 242 height 16
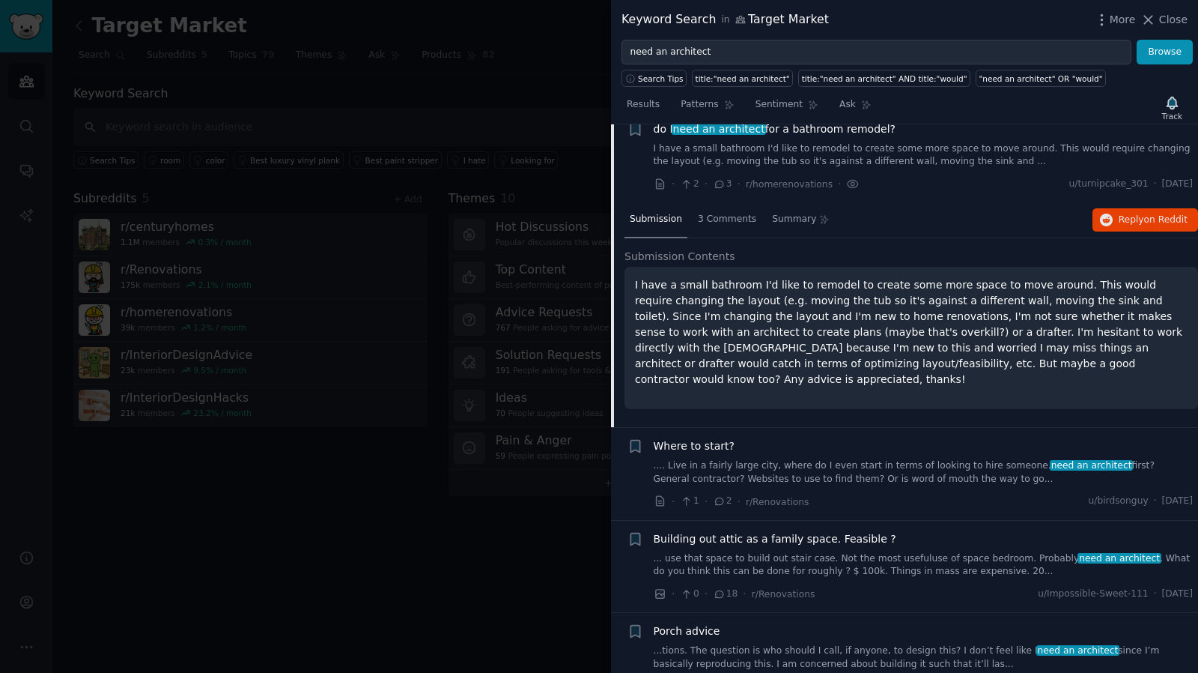
scroll to position [366, 0]
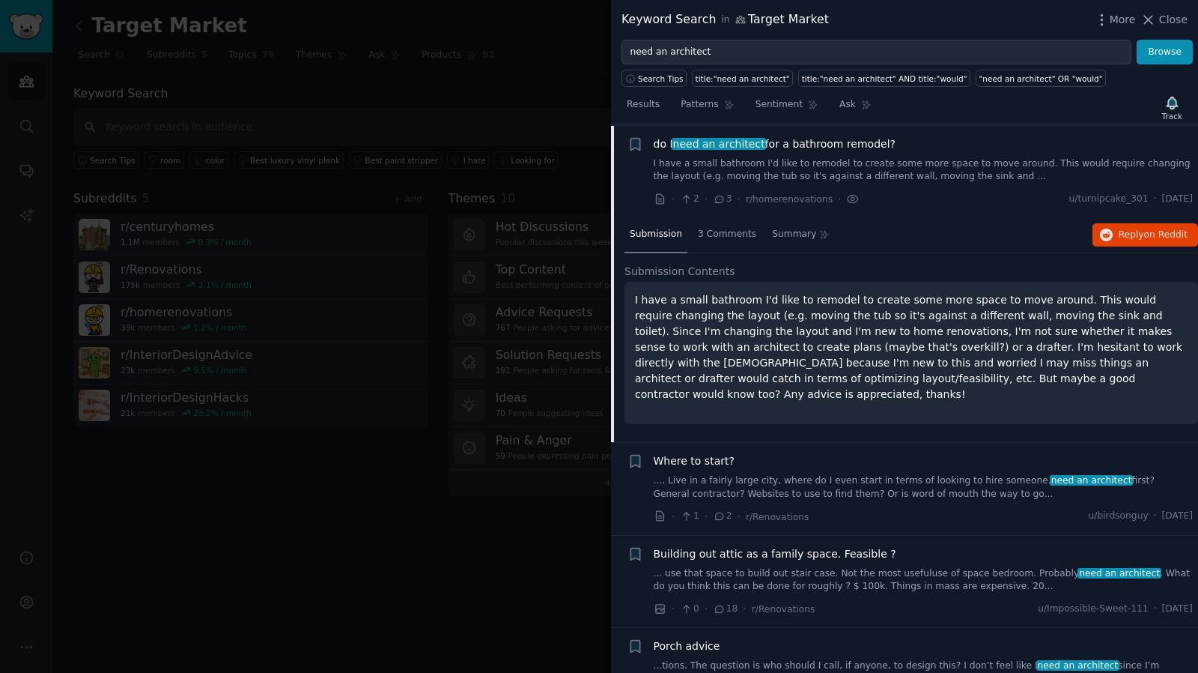
click at [722, 196] on icon at bounding box center [719, 199] width 13 height 10
click at [715, 233] on span "3 Comments" at bounding box center [727, 234] width 58 height 13
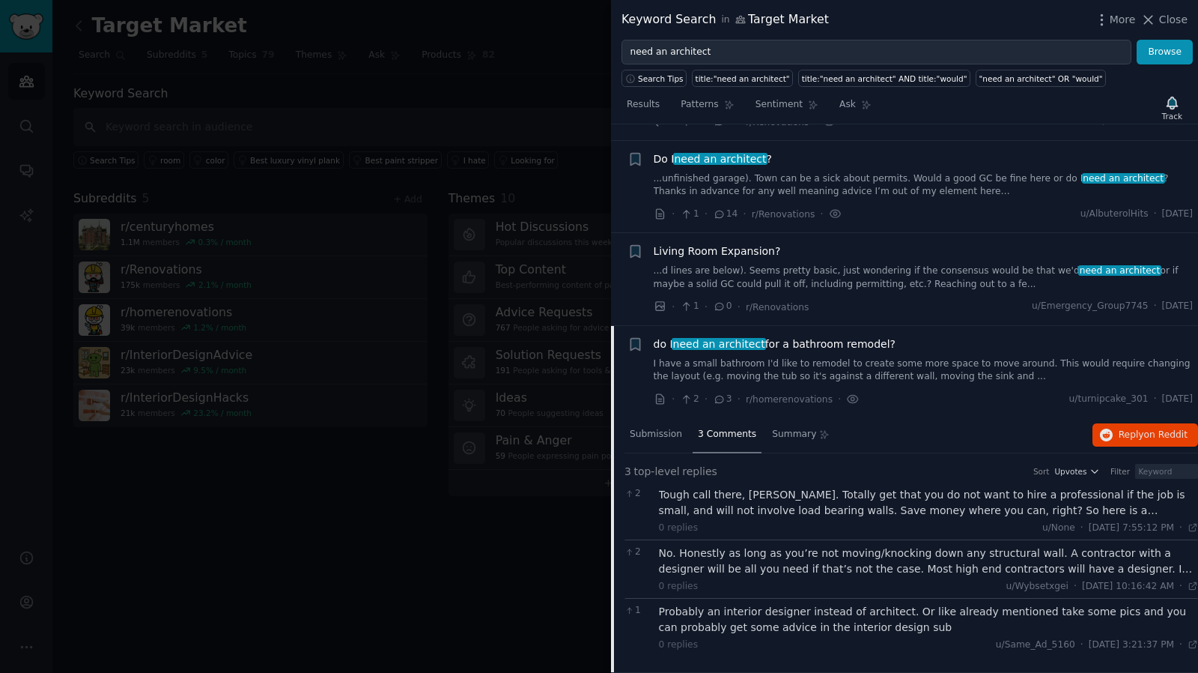
scroll to position [0, 0]
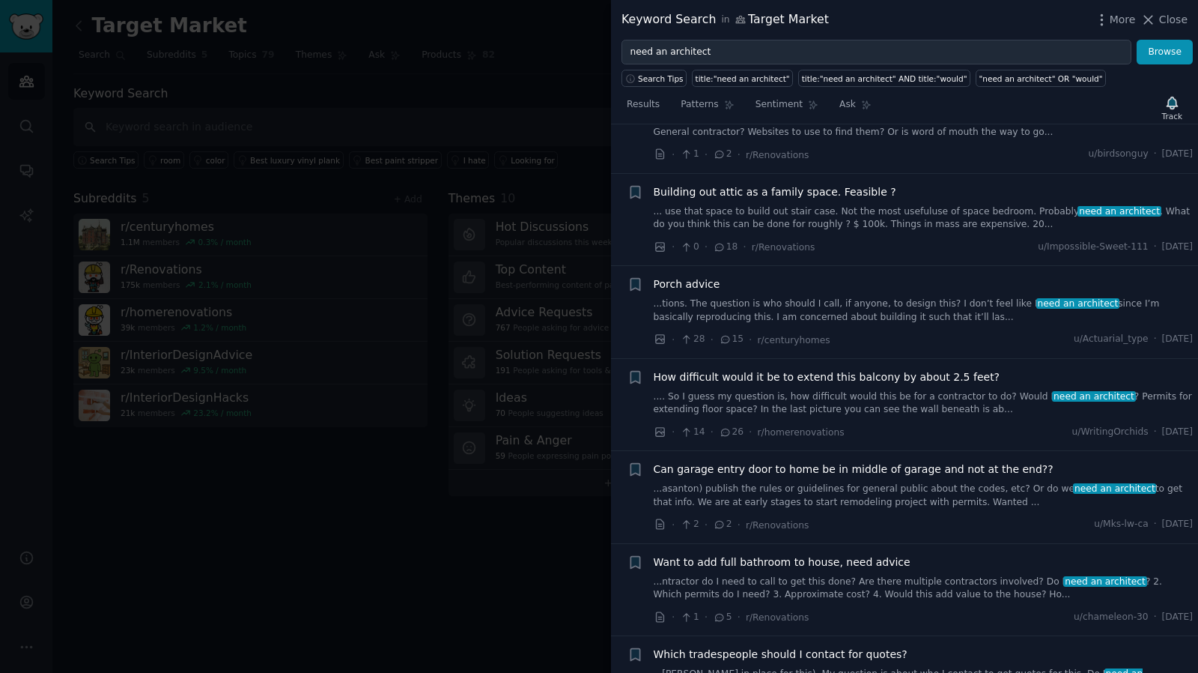
scroll to position [779, 0]
